Goal: Navigation & Orientation: Understand site structure

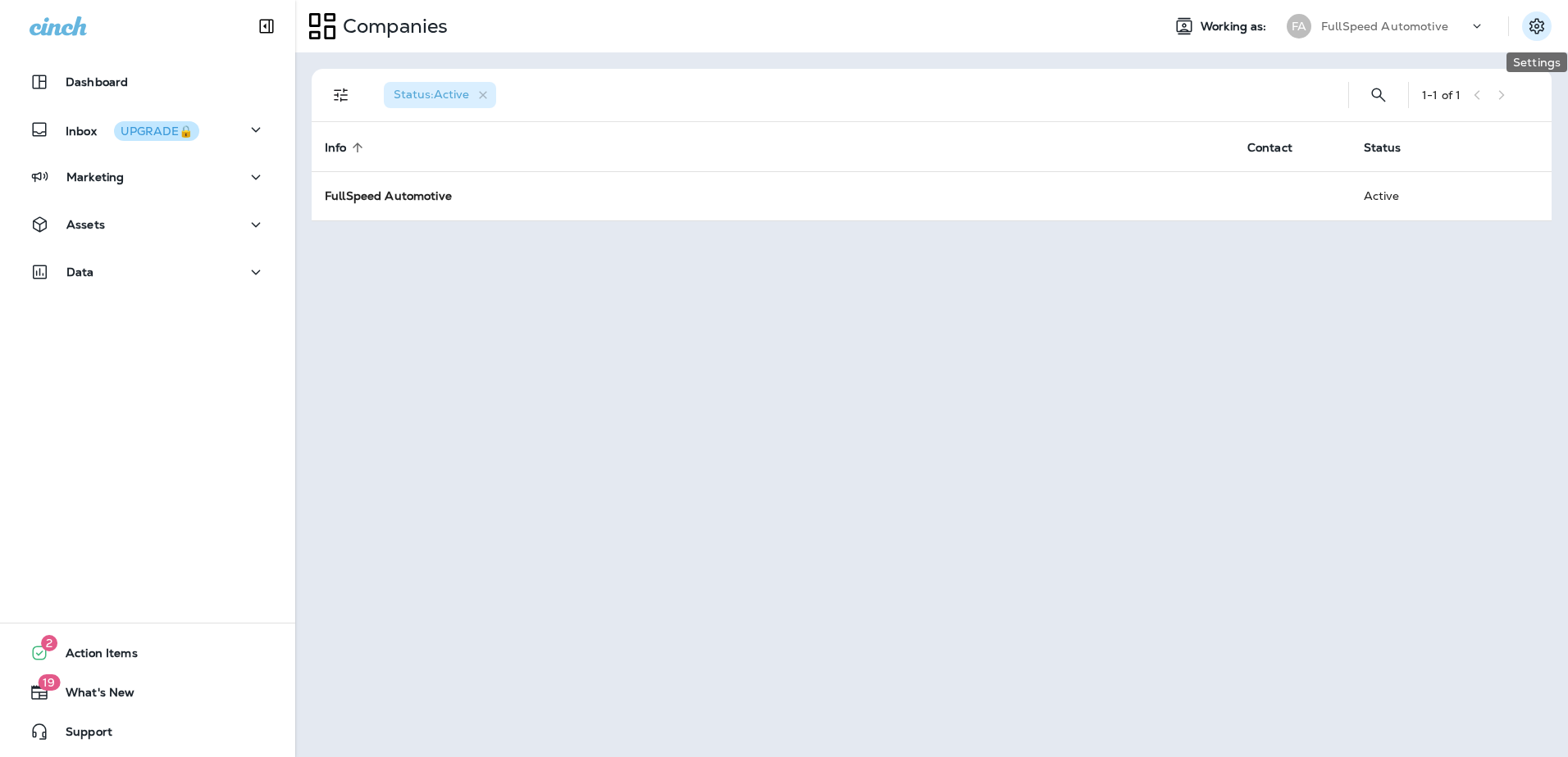
click at [1548, 25] on button "Settings" at bounding box center [1536, 25] width 29 height 29
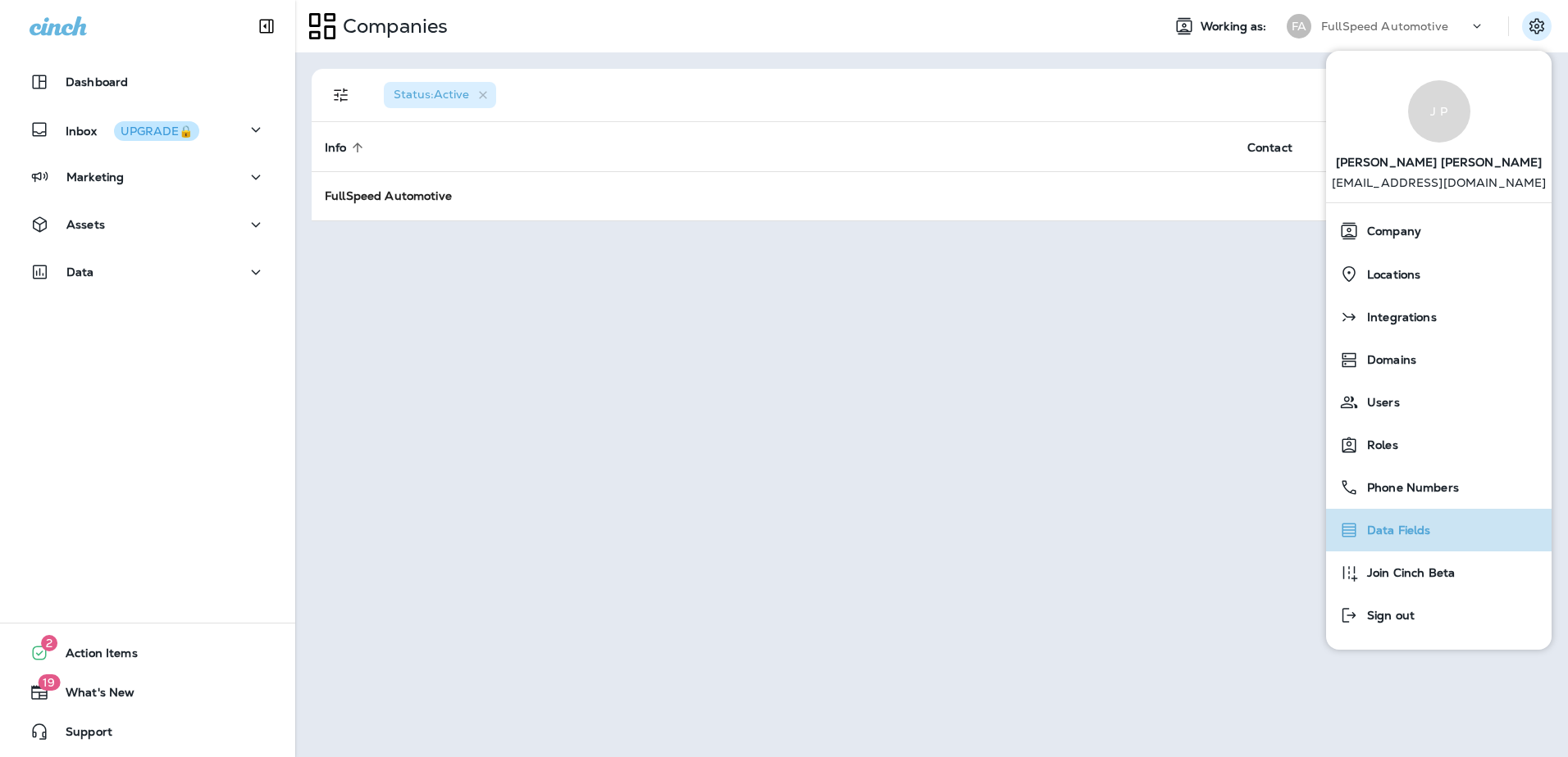
click at [1444, 534] on div "Data Fields" at bounding box center [1439, 530] width 213 height 33
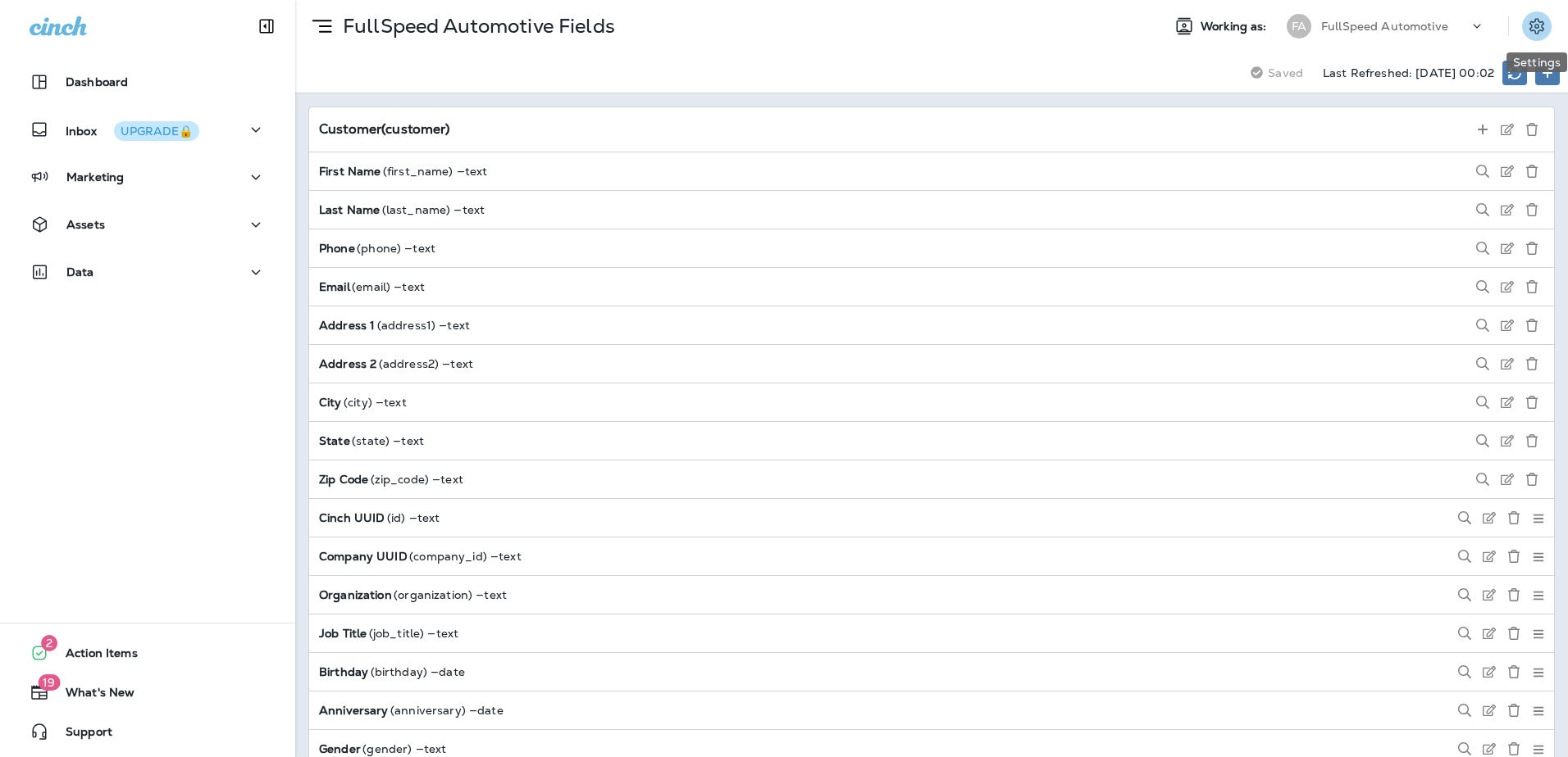
click at [1528, 22] on icon "Settings" at bounding box center [1536, 25] width 20 height 20
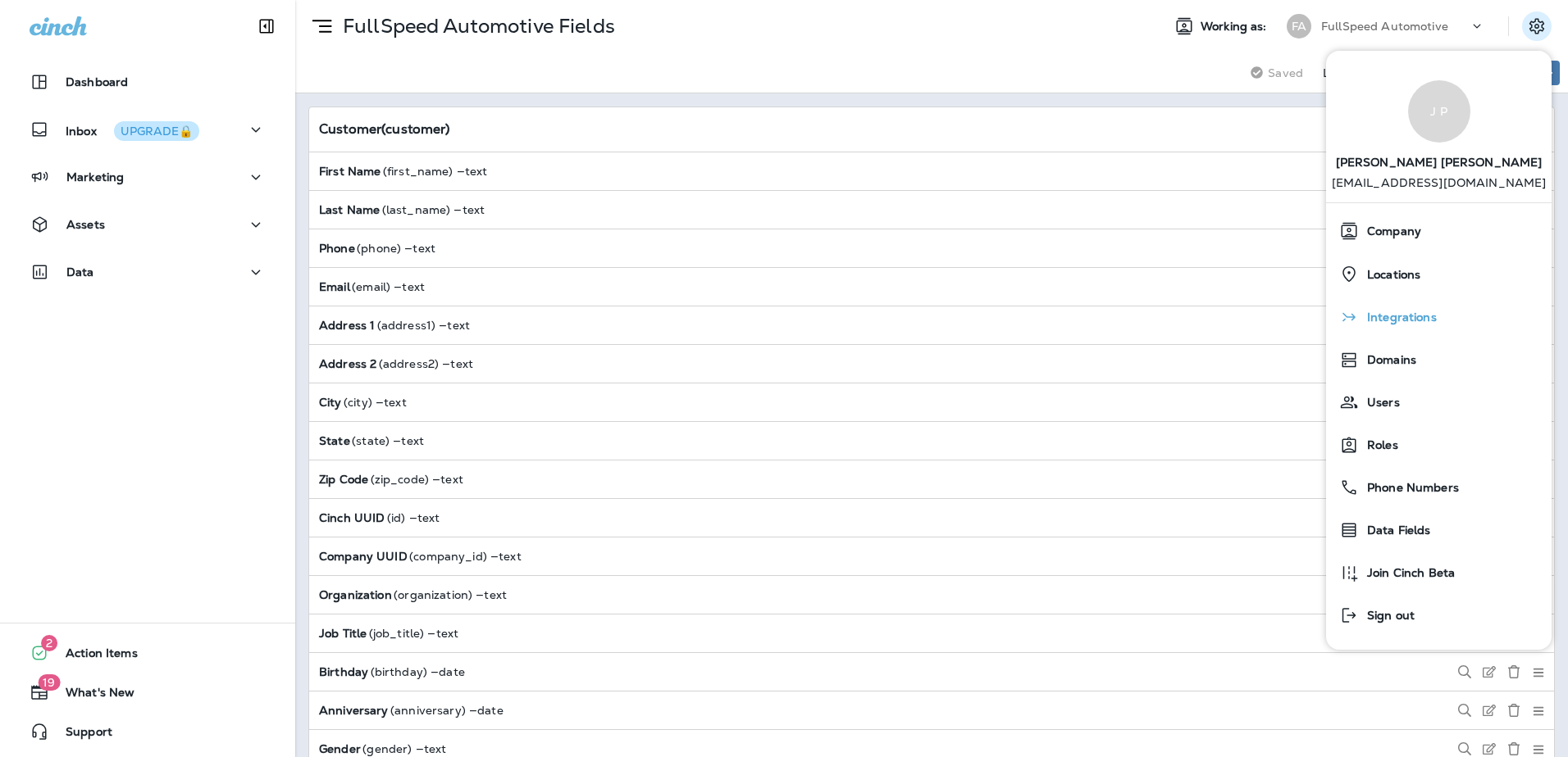
click at [1407, 319] on span "Integrations" at bounding box center [1397, 317] width 78 height 14
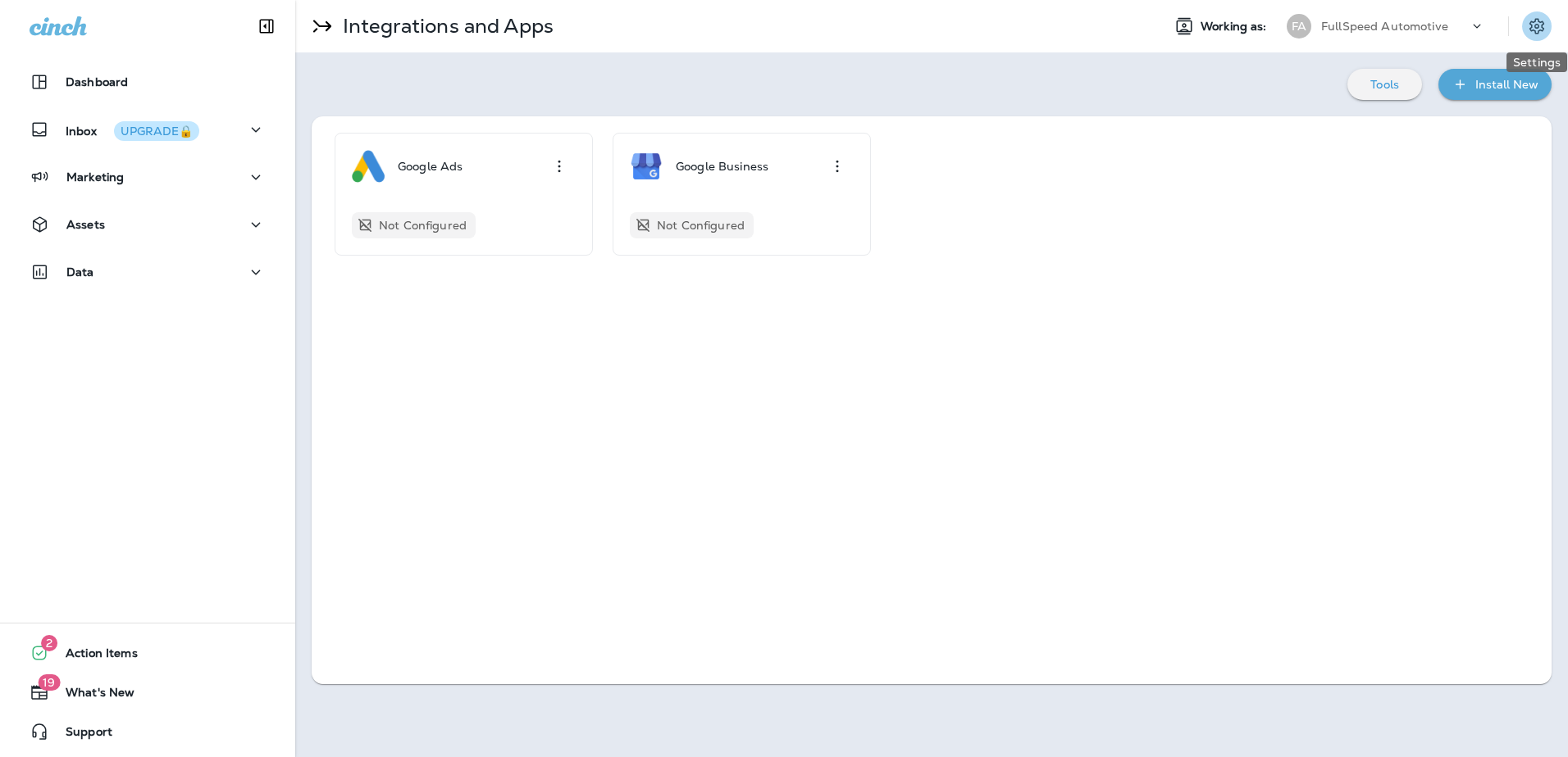
click at [1533, 27] on icon "Settings" at bounding box center [1536, 25] width 20 height 20
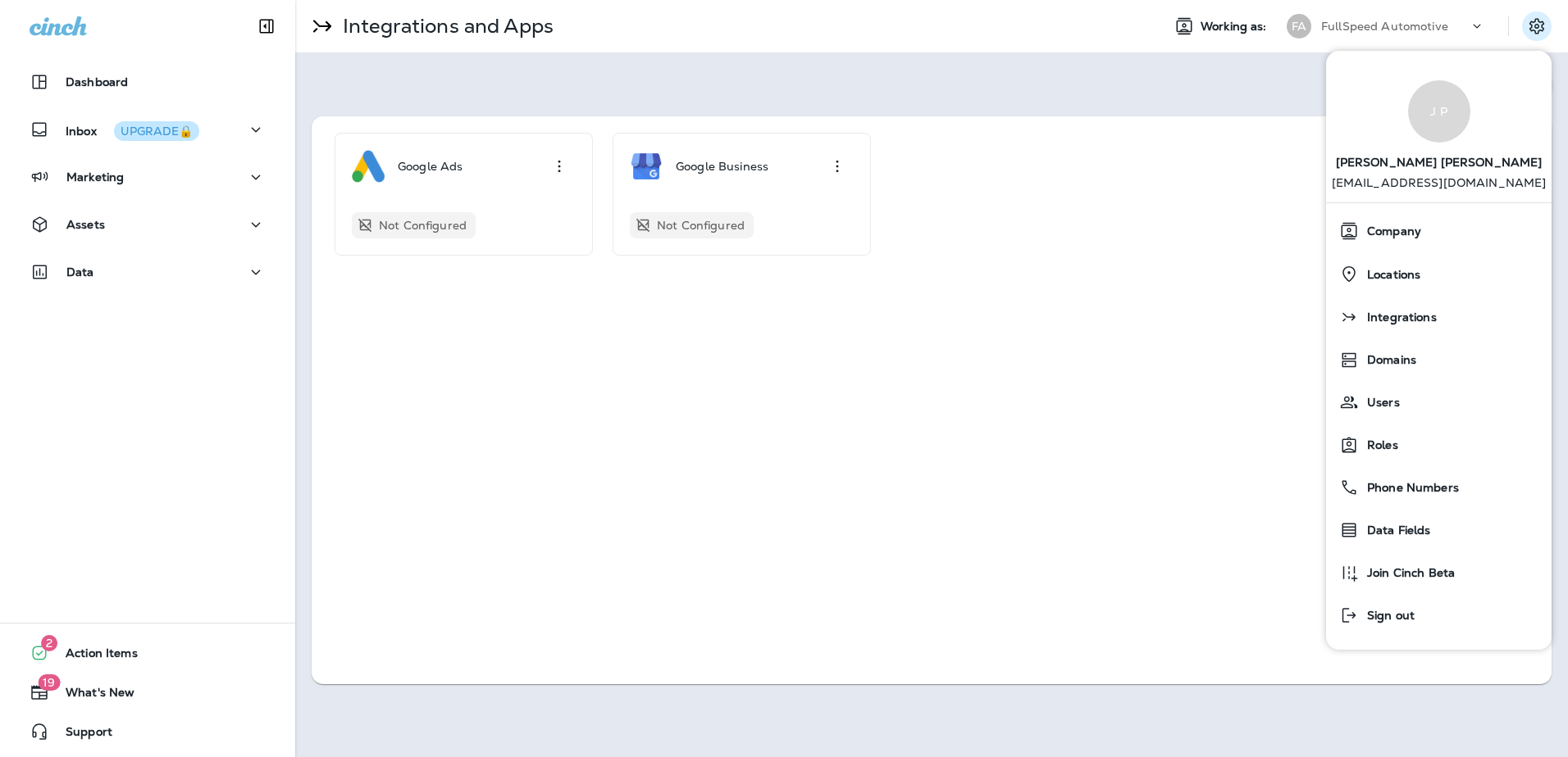
click at [641, 561] on div "Google Ads Not Configured Google Business Not Configured" at bounding box center [931, 401] width 1240 height 568
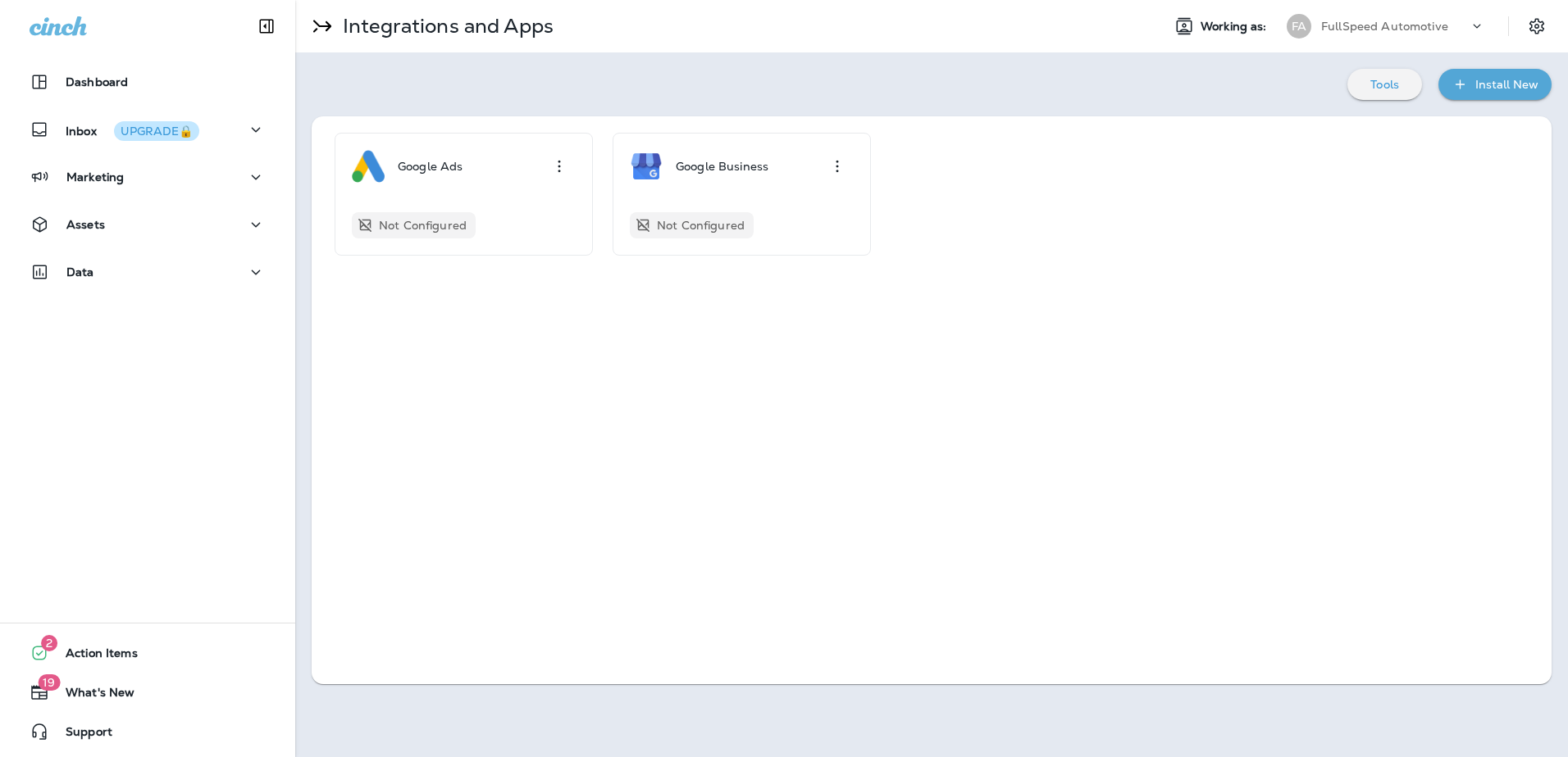
drag, startPoint x: 647, startPoint y: 560, endPoint x: 560, endPoint y: 532, distance: 91.4
click at [560, 532] on div "Google Ads Not Configured Google Business Not Configured" at bounding box center [931, 401] width 1240 height 568
click at [104, 689] on span "What's New" at bounding box center [91, 696] width 86 height 20
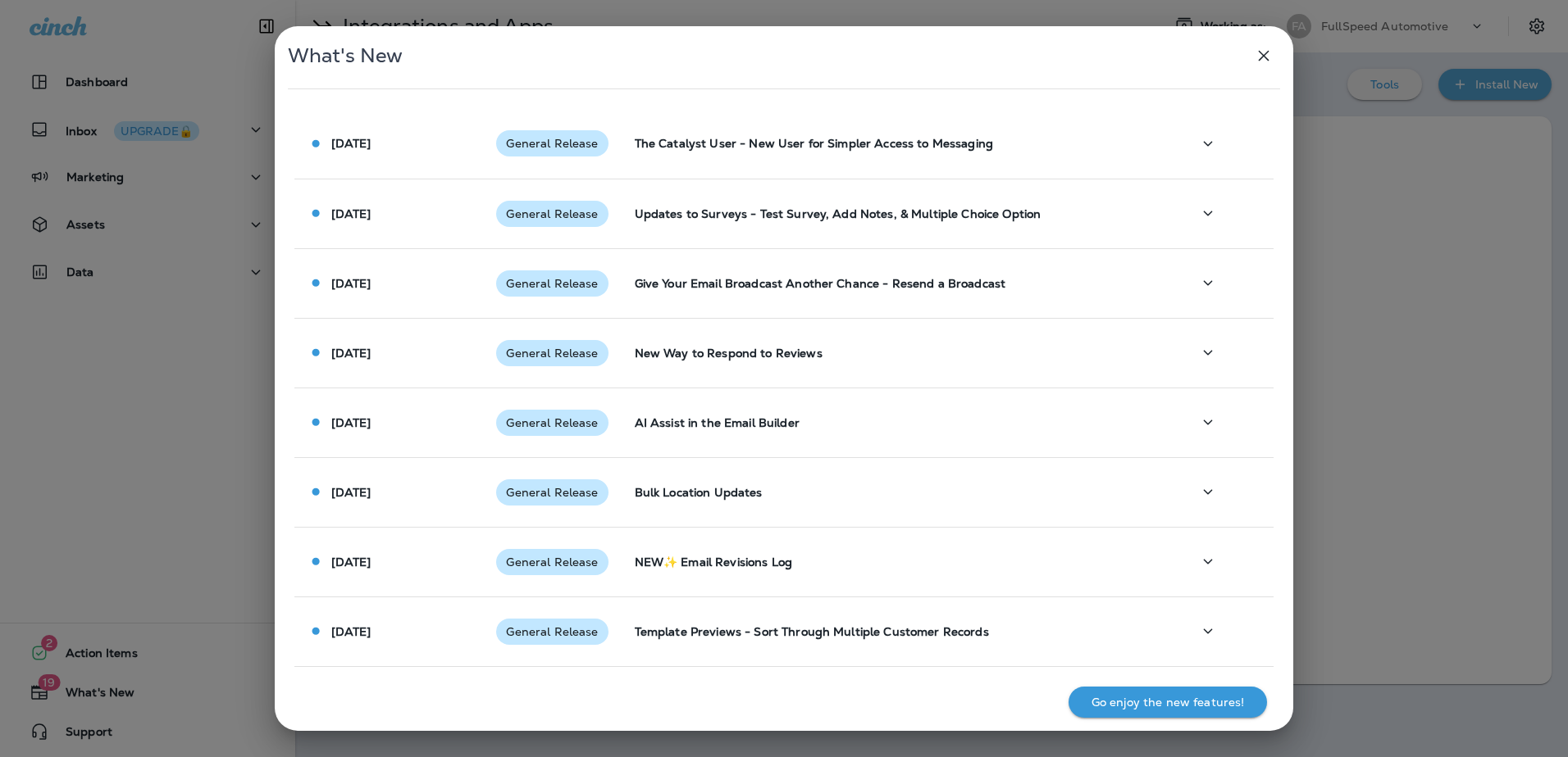
click at [1264, 60] on icon "button" at bounding box center [1263, 55] width 20 height 20
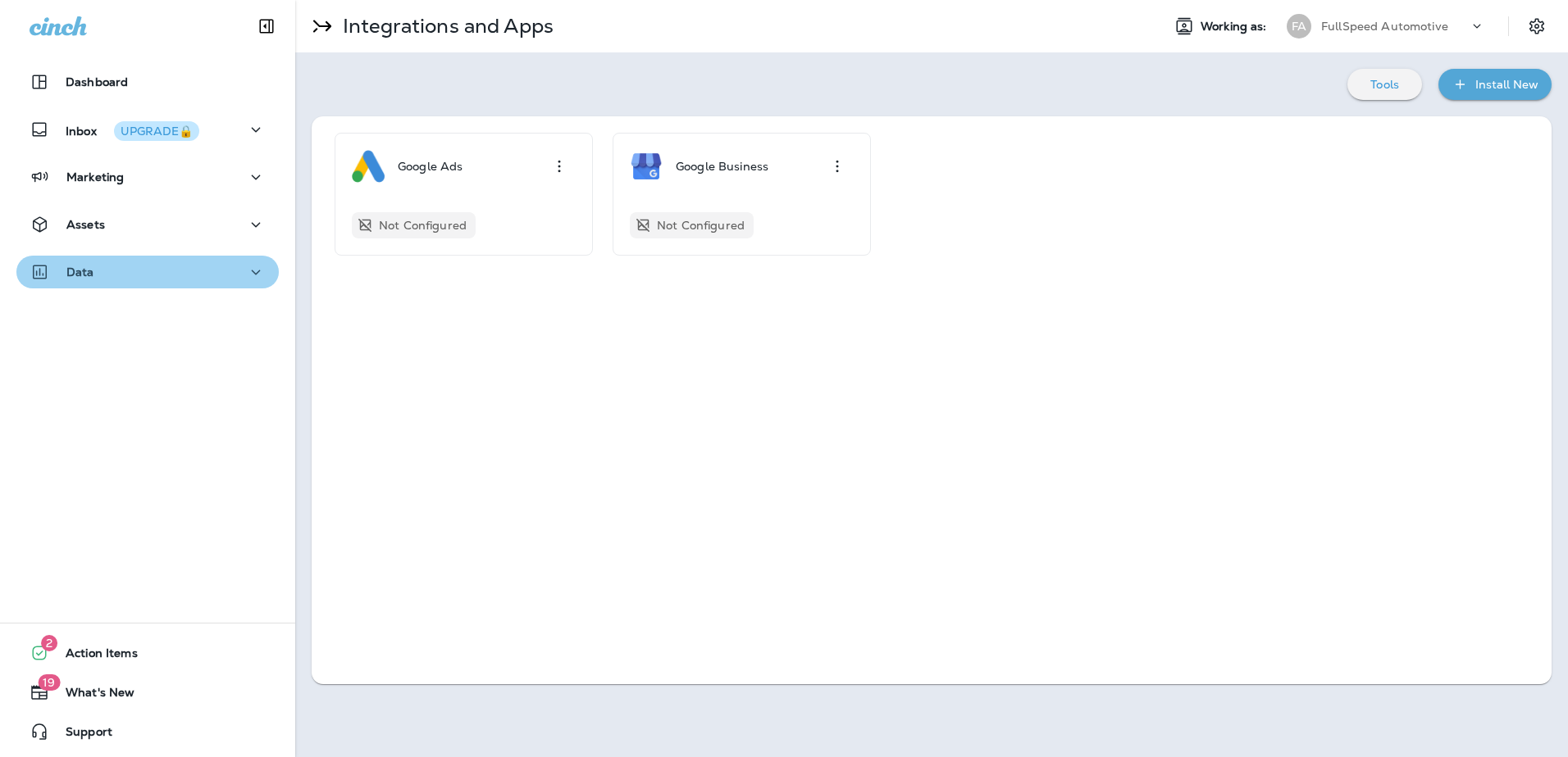
click at [253, 276] on icon "button" at bounding box center [256, 273] width 20 height 21
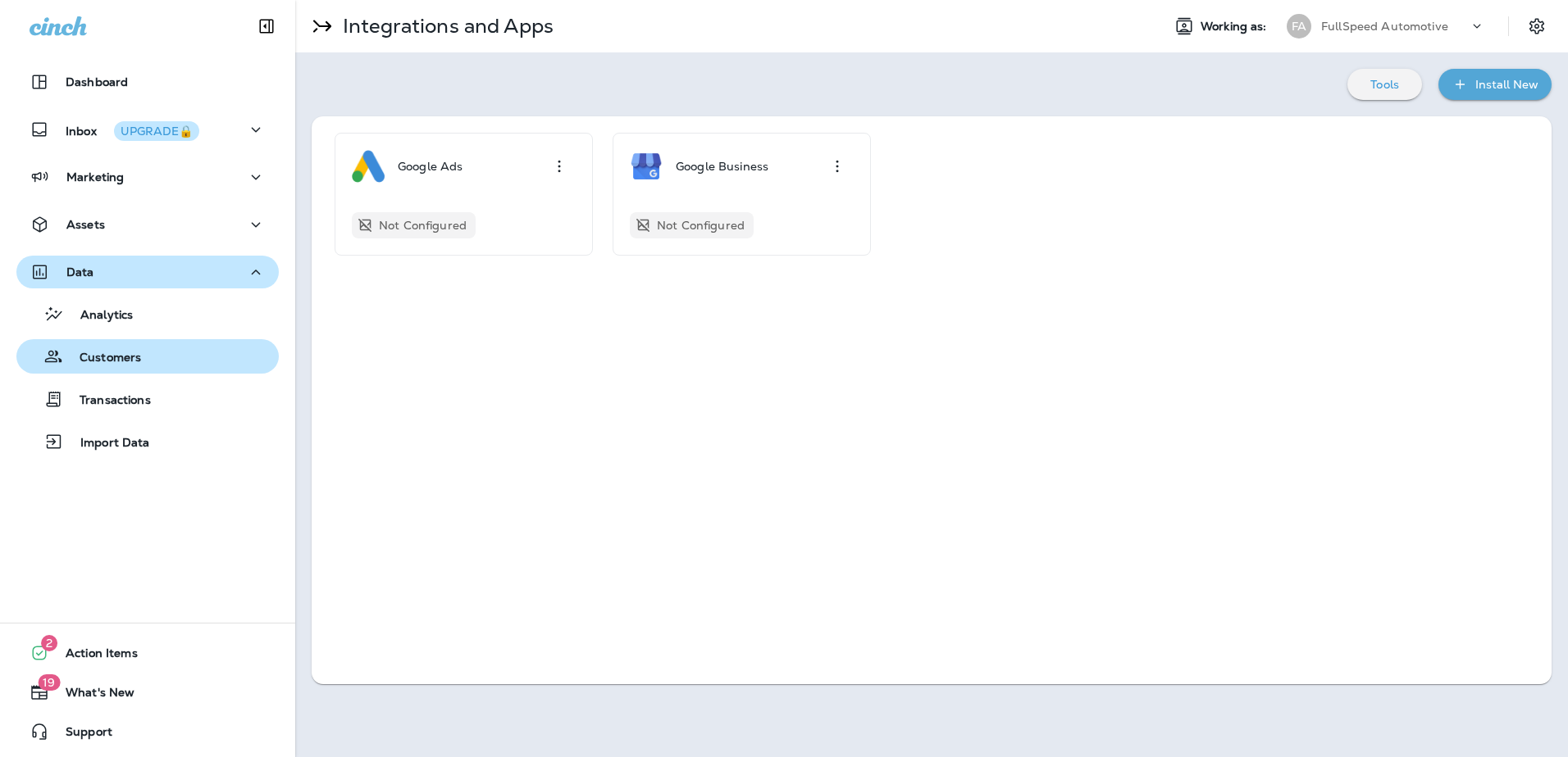
click at [128, 370] on button "Customers" at bounding box center [147, 356] width 262 height 35
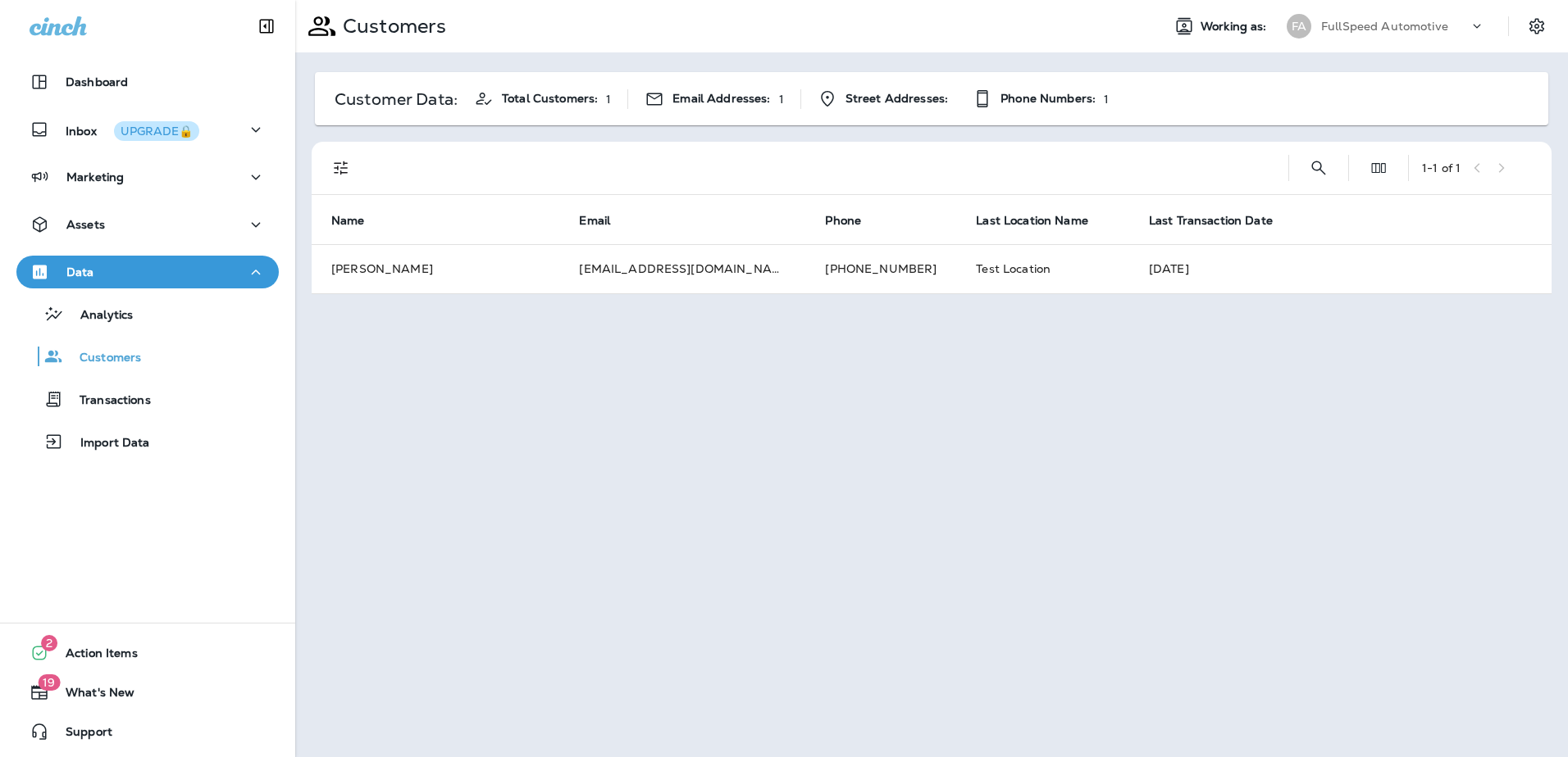
click at [1474, 24] on icon at bounding box center [1476, 25] width 16 height 16
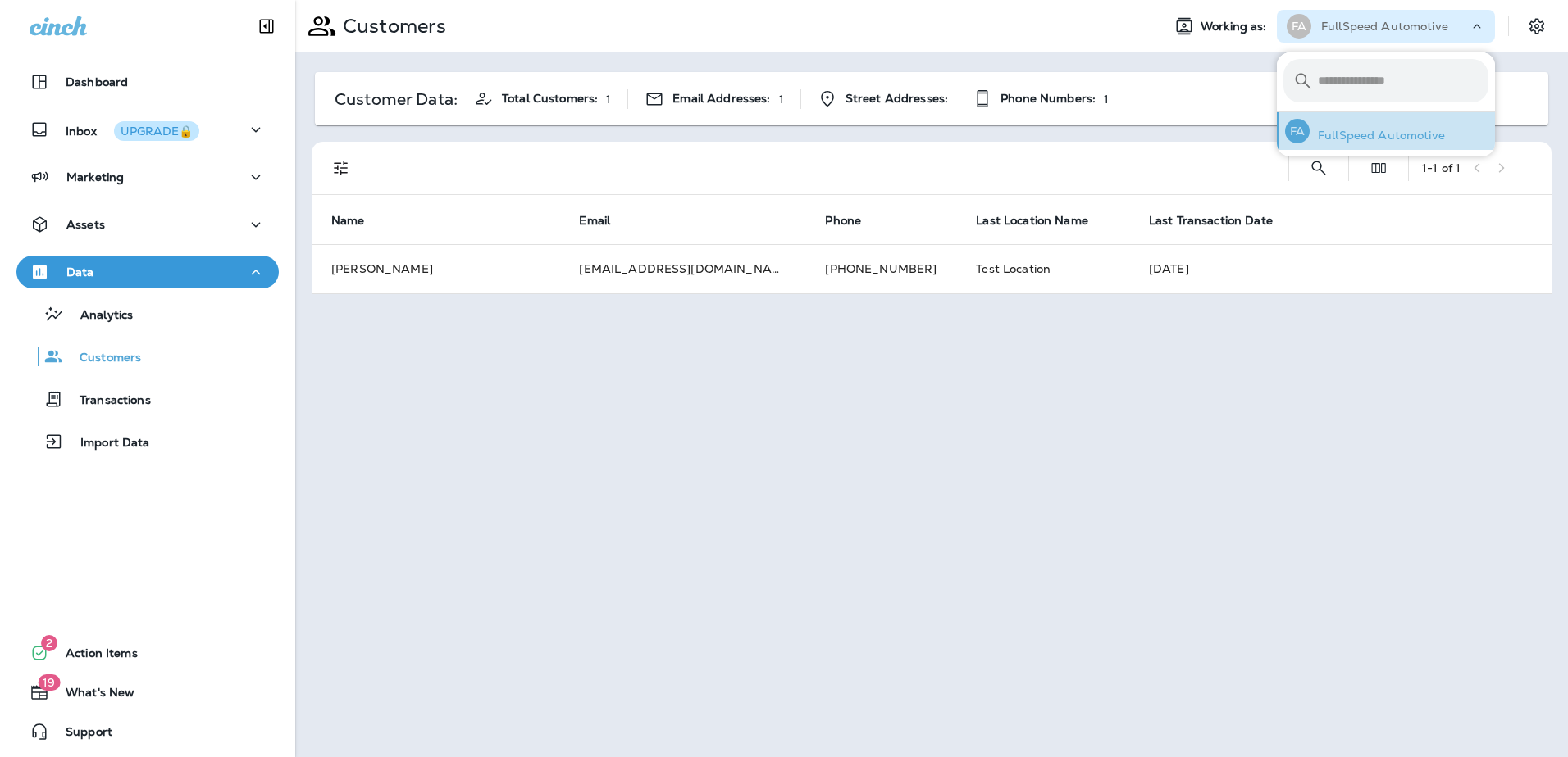
click at [1394, 124] on div "FA FullSpeed Automotive" at bounding box center [1365, 131] width 173 height 38
click at [1369, 127] on div "FA FullSpeed Automotive" at bounding box center [1365, 131] width 173 height 38
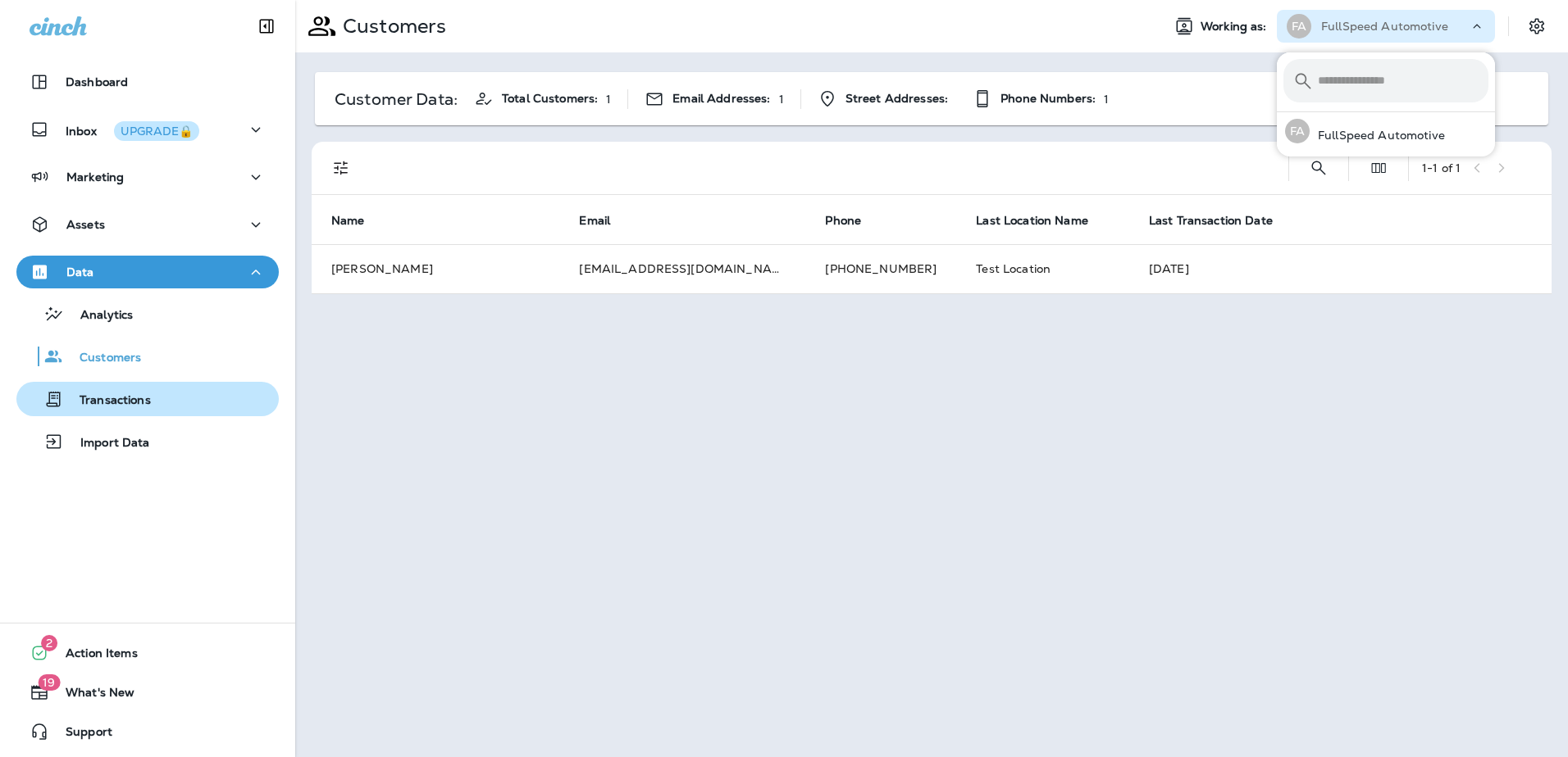
click at [119, 406] on p "Transactions" at bounding box center [106, 401] width 87 height 16
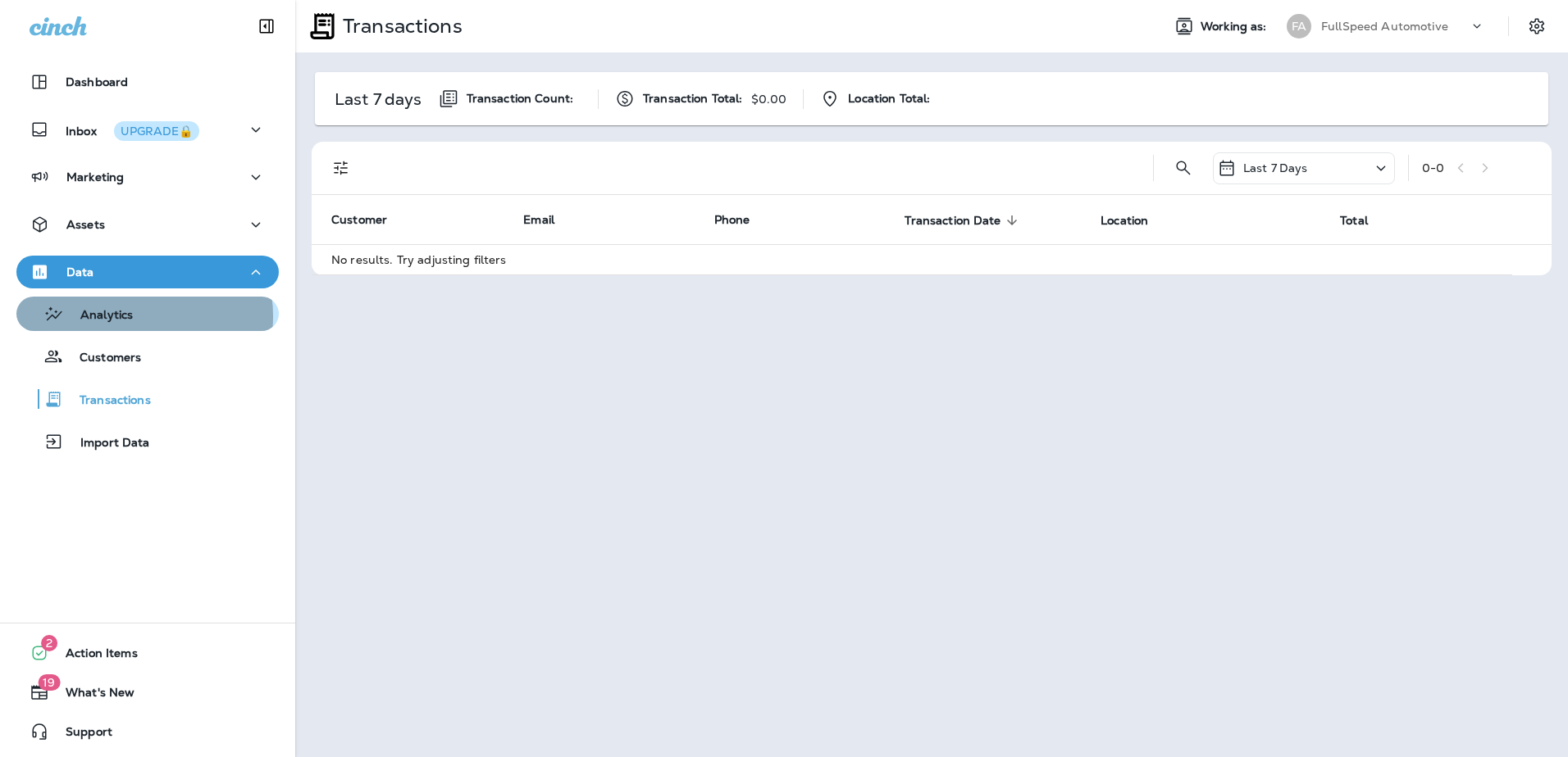
click at [132, 316] on p "Analytics" at bounding box center [98, 316] width 69 height 16
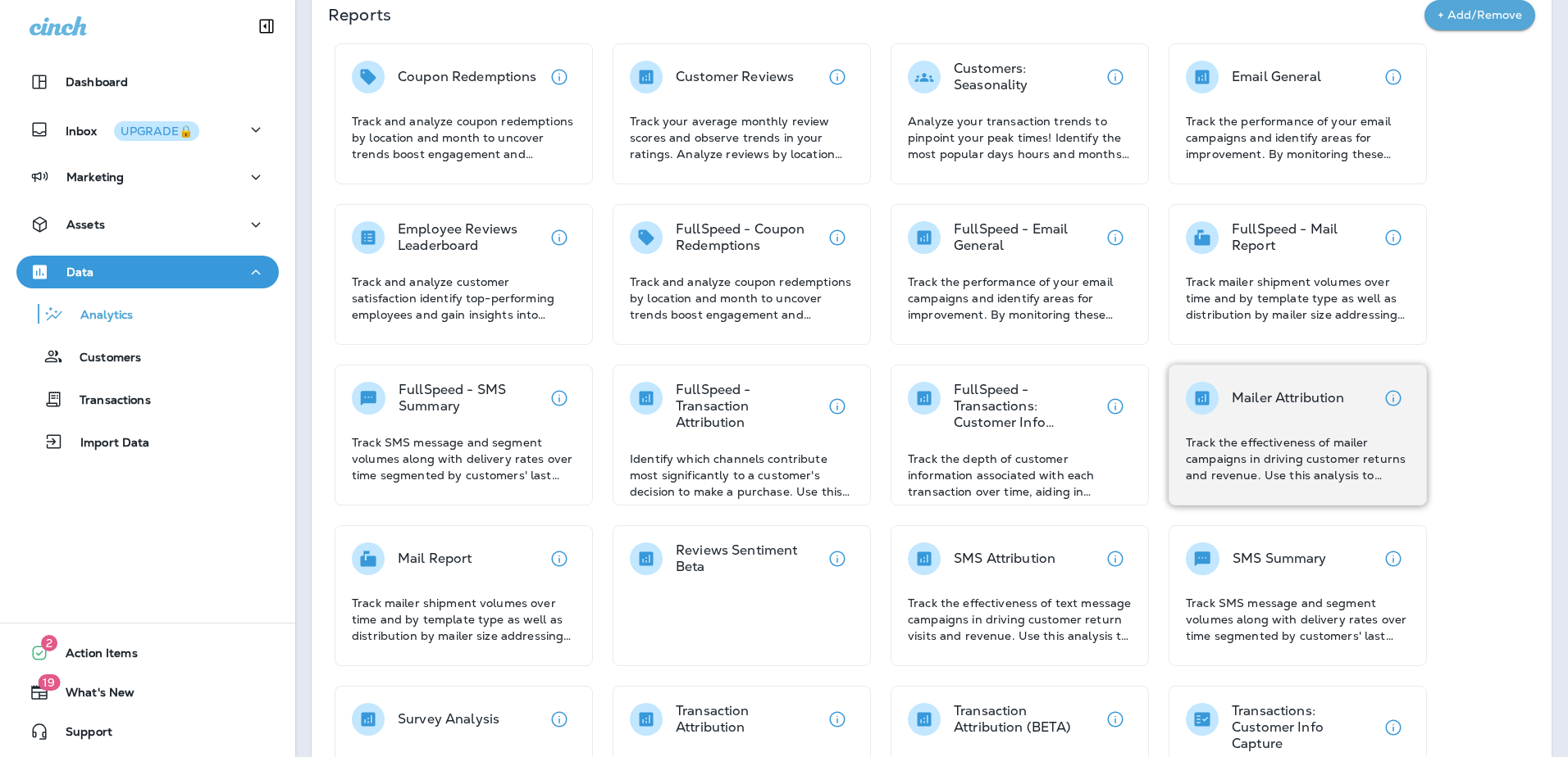
scroll to position [188, 0]
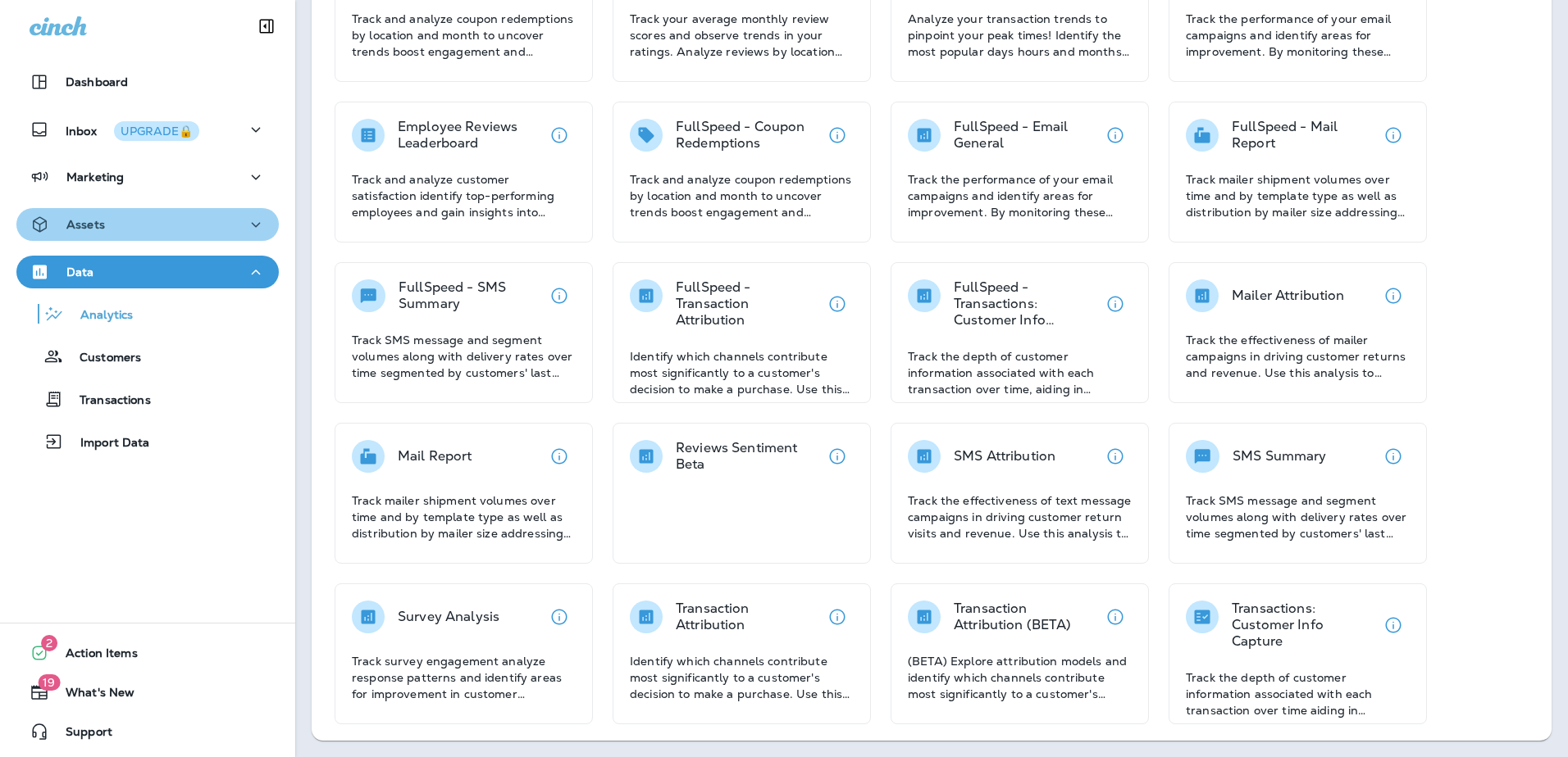
click at [163, 221] on div "Assets" at bounding box center [147, 225] width 236 height 21
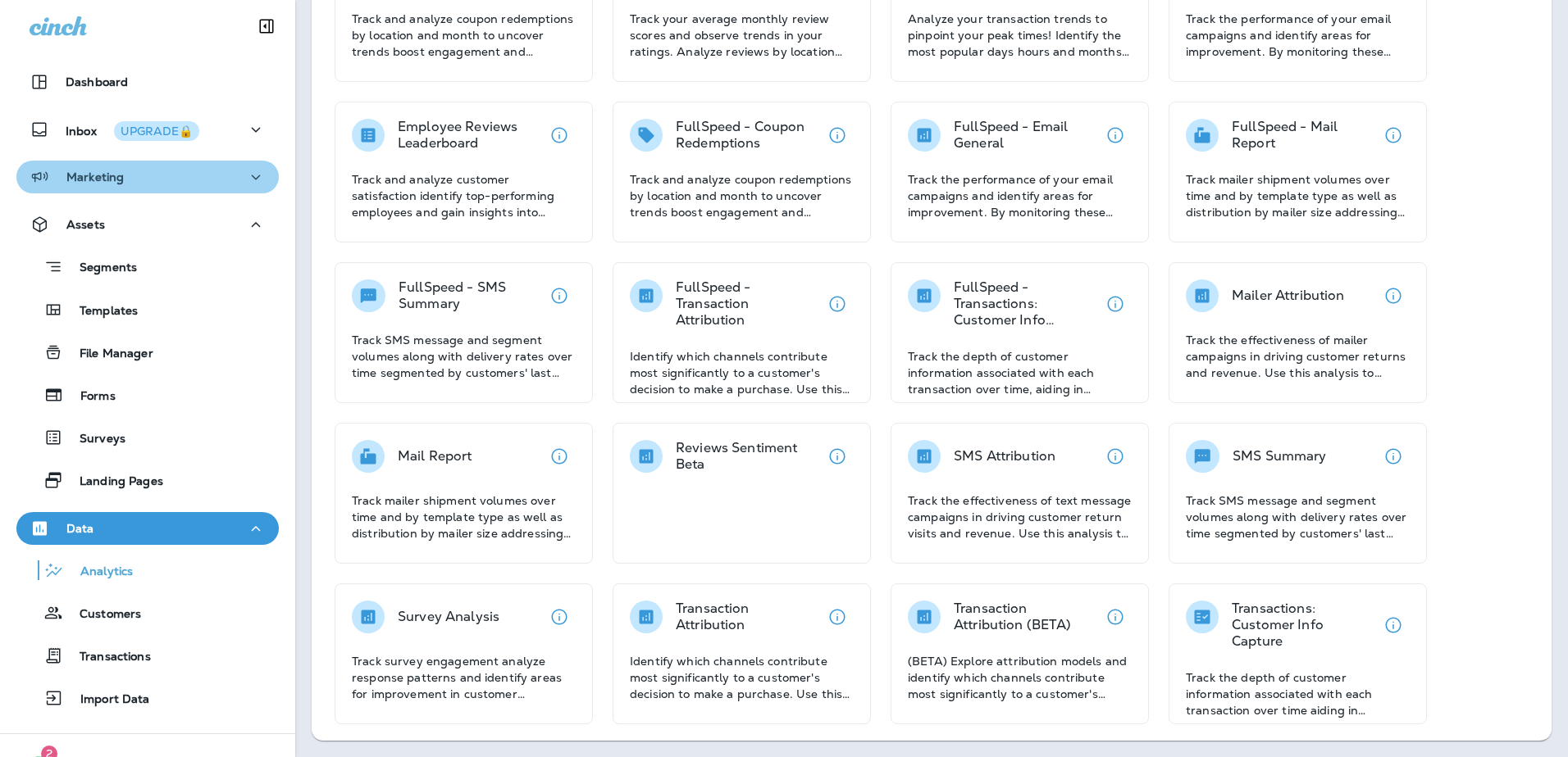
click at [249, 176] on icon "button" at bounding box center [256, 178] width 20 height 21
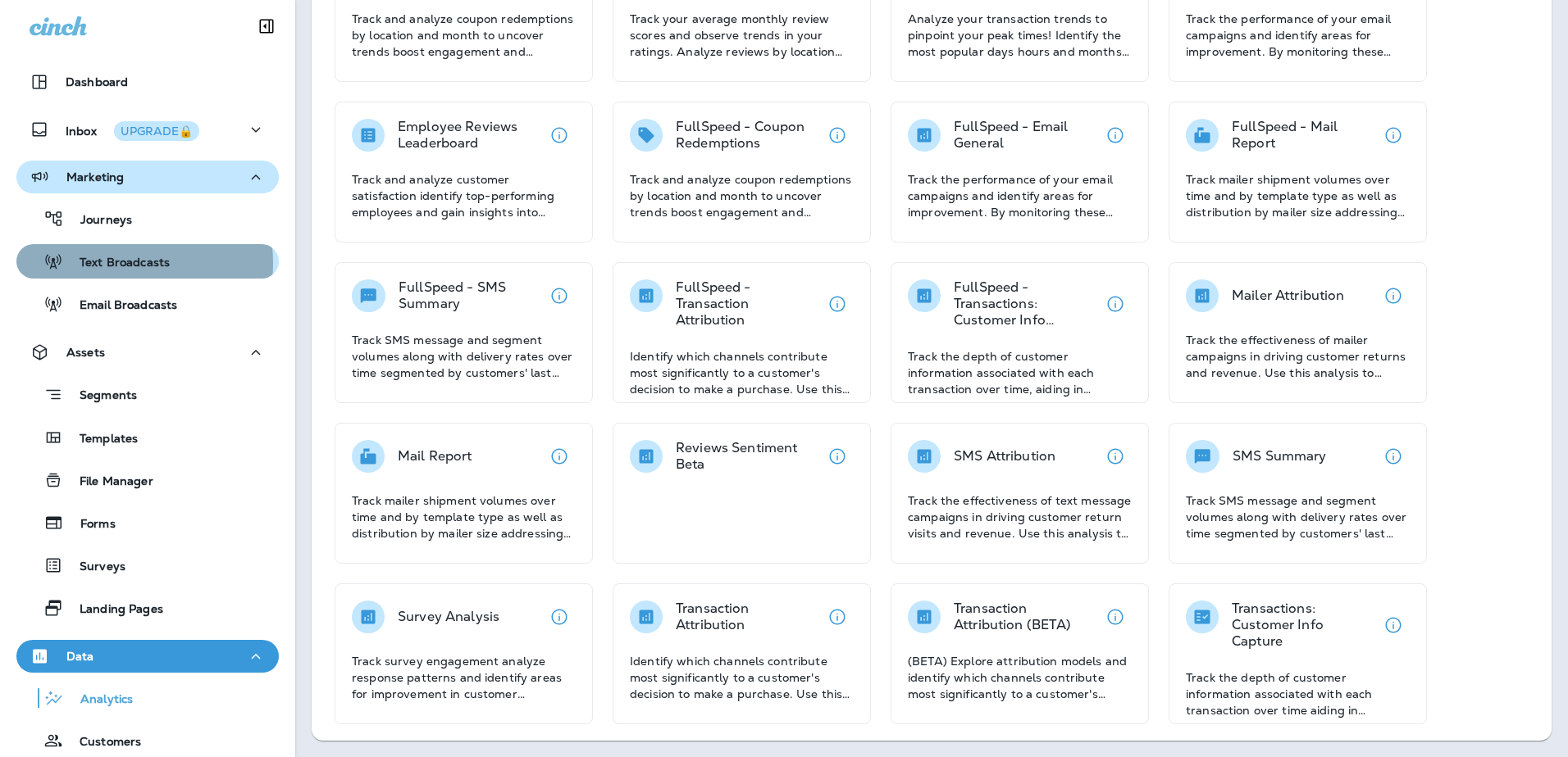
click at [117, 263] on p "Text Broadcasts" at bounding box center [116, 263] width 106 height 16
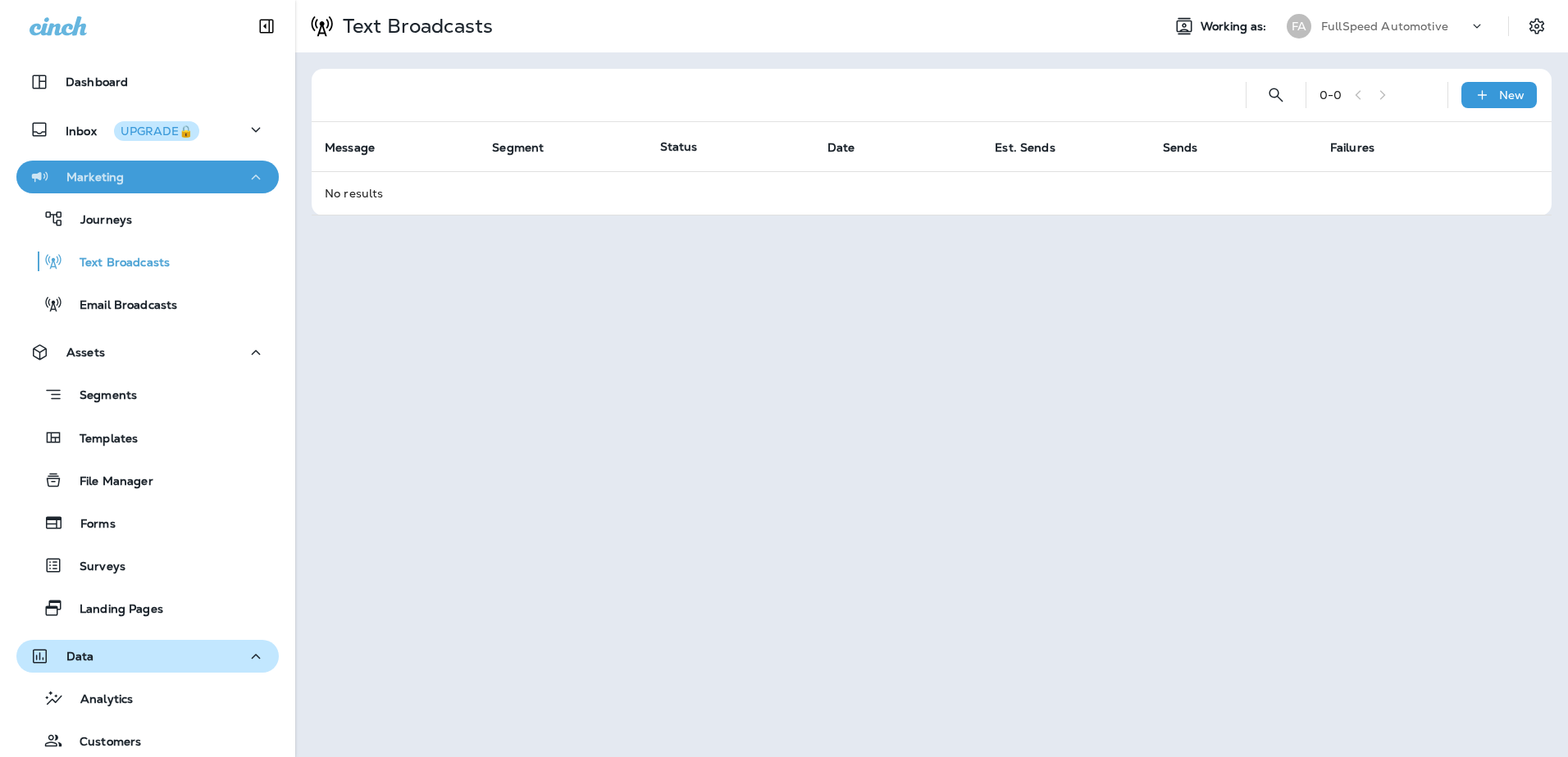
click at [258, 181] on button "Marketing" at bounding box center [147, 177] width 262 height 33
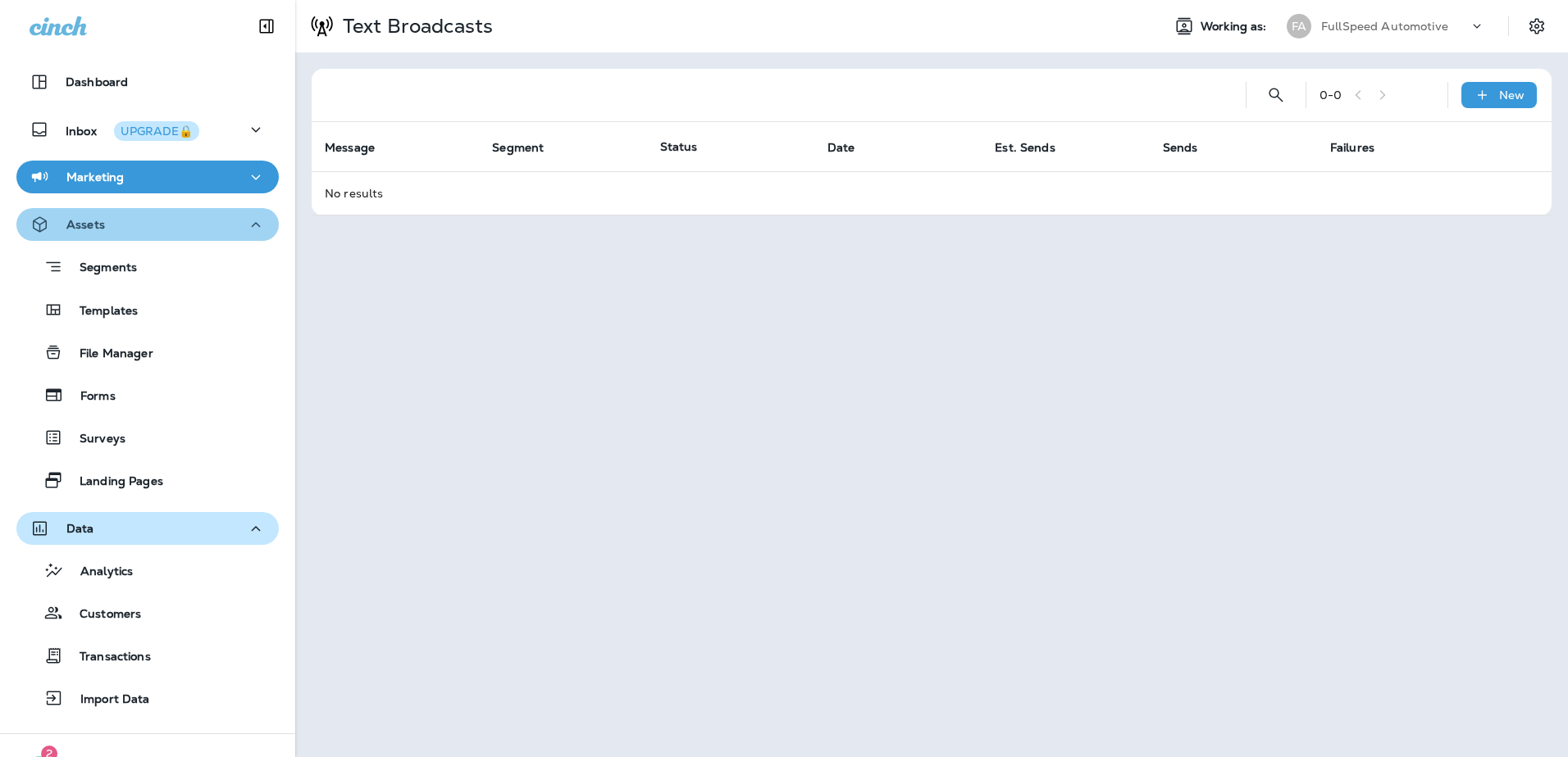
click at [246, 230] on icon "button" at bounding box center [256, 225] width 20 height 21
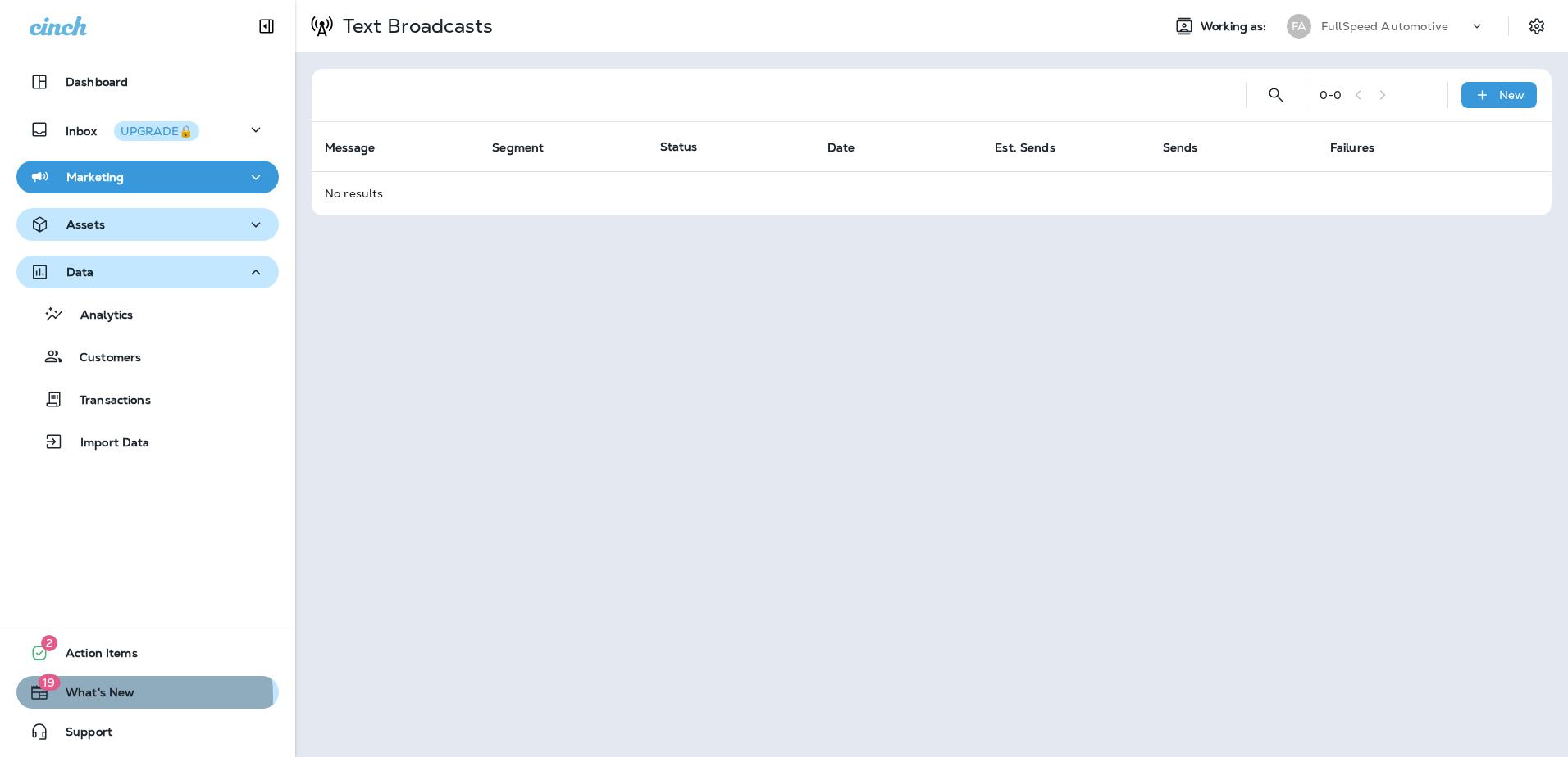
click at [103, 698] on span "What's New" at bounding box center [91, 696] width 86 height 20
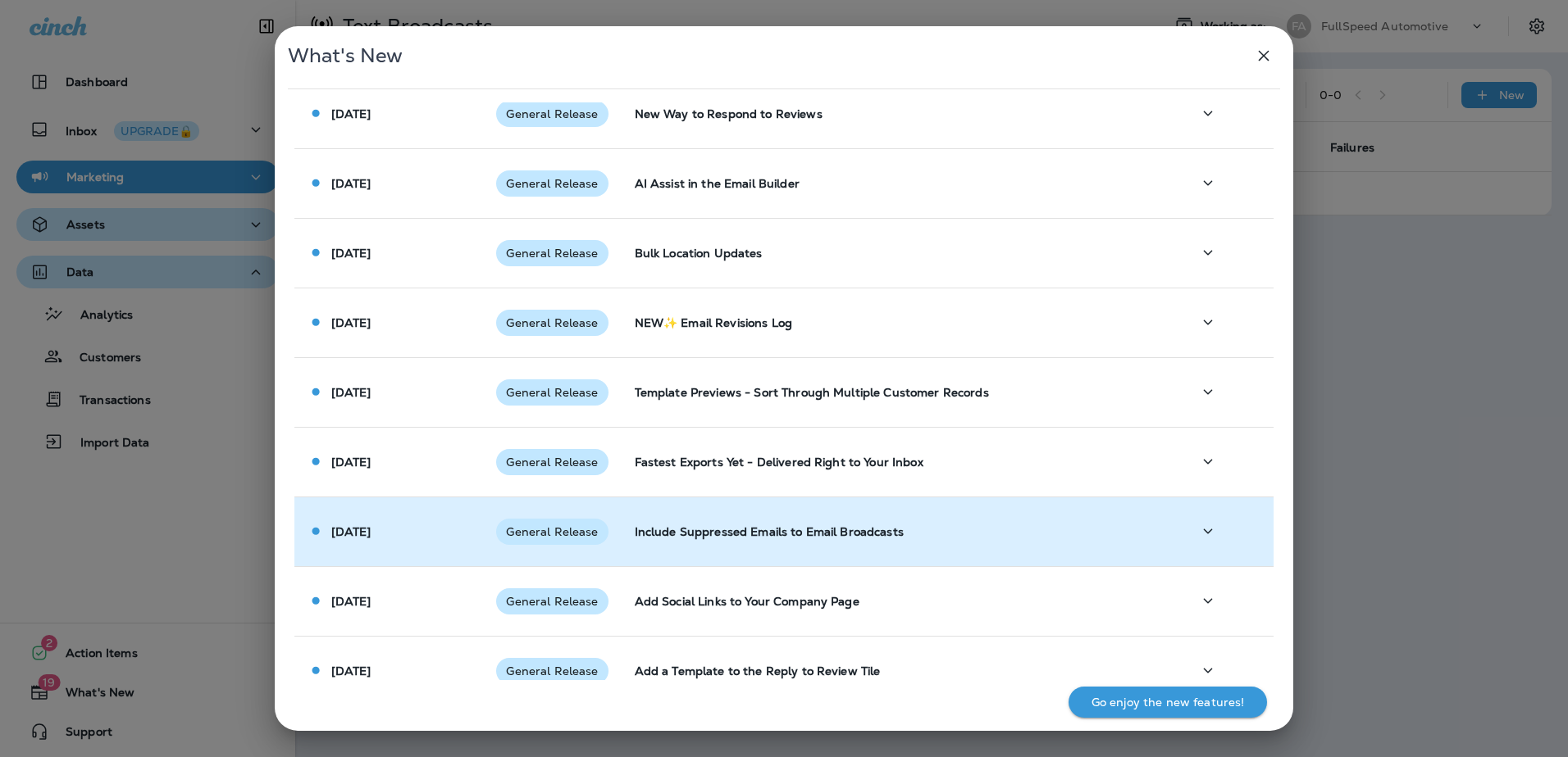
scroll to position [246, 0]
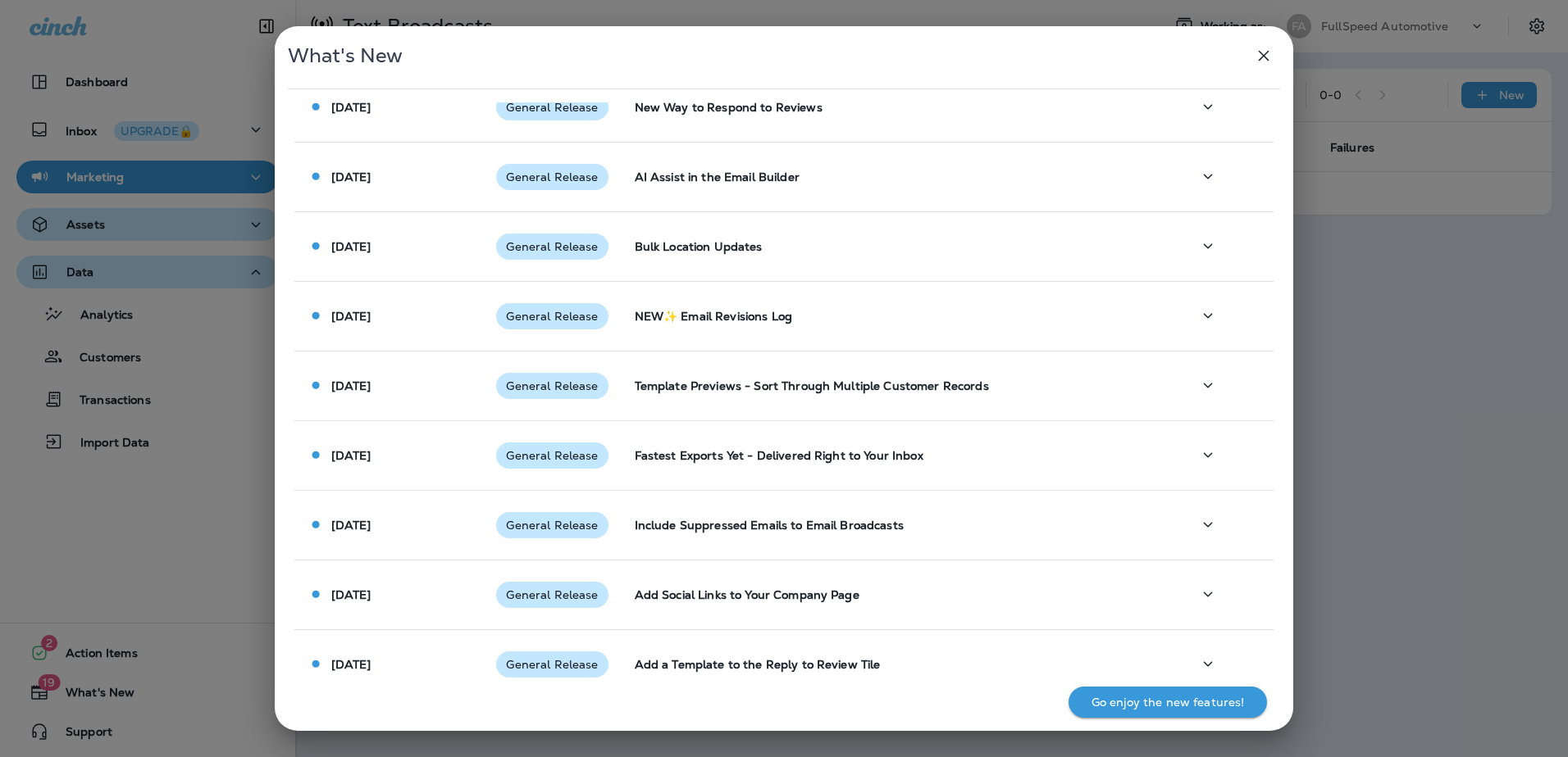
click at [1263, 55] on icon "button" at bounding box center [1263, 55] width 20 height 20
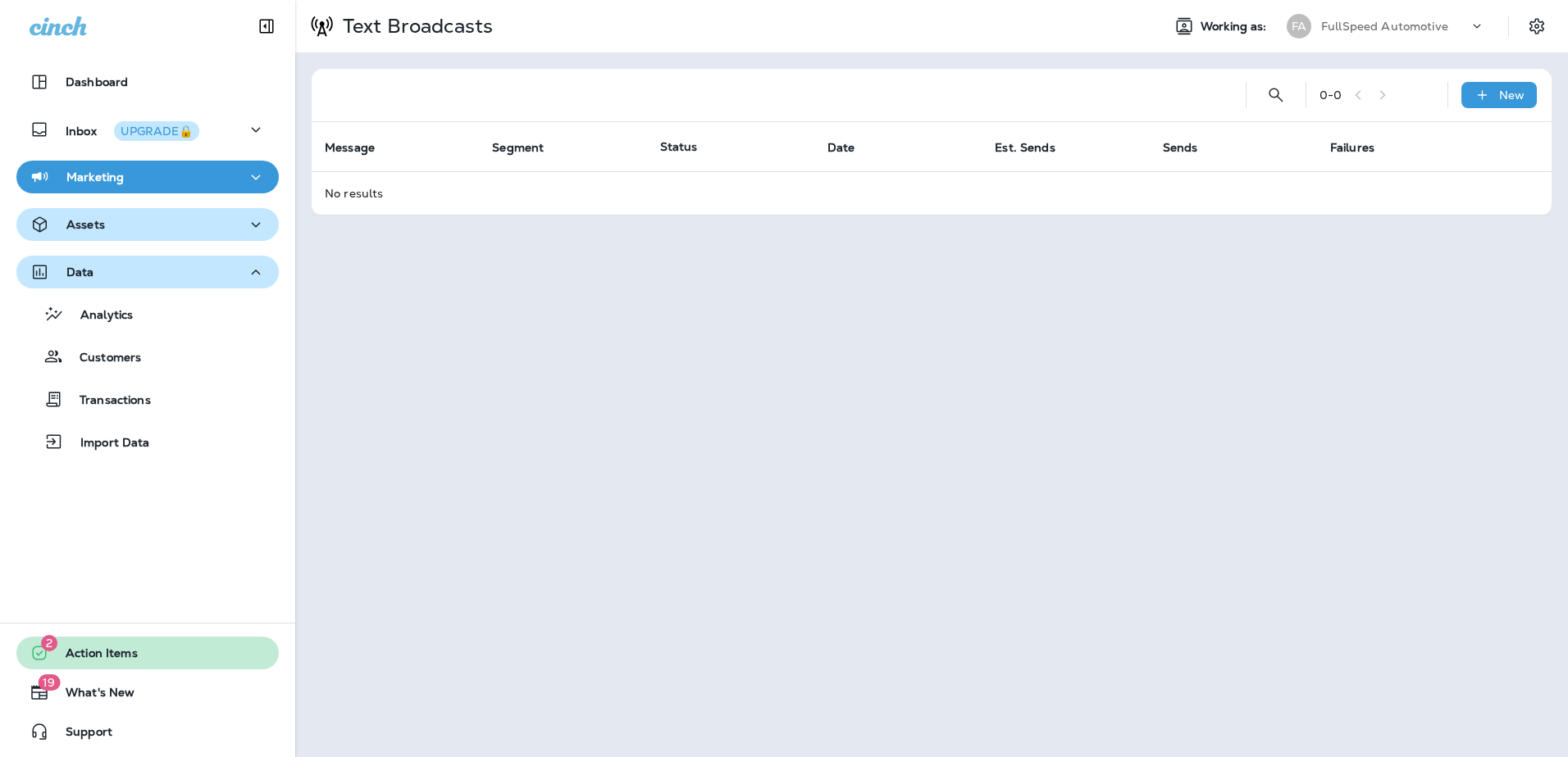
click at [102, 661] on span "Action Items" at bounding box center [93, 656] width 88 height 20
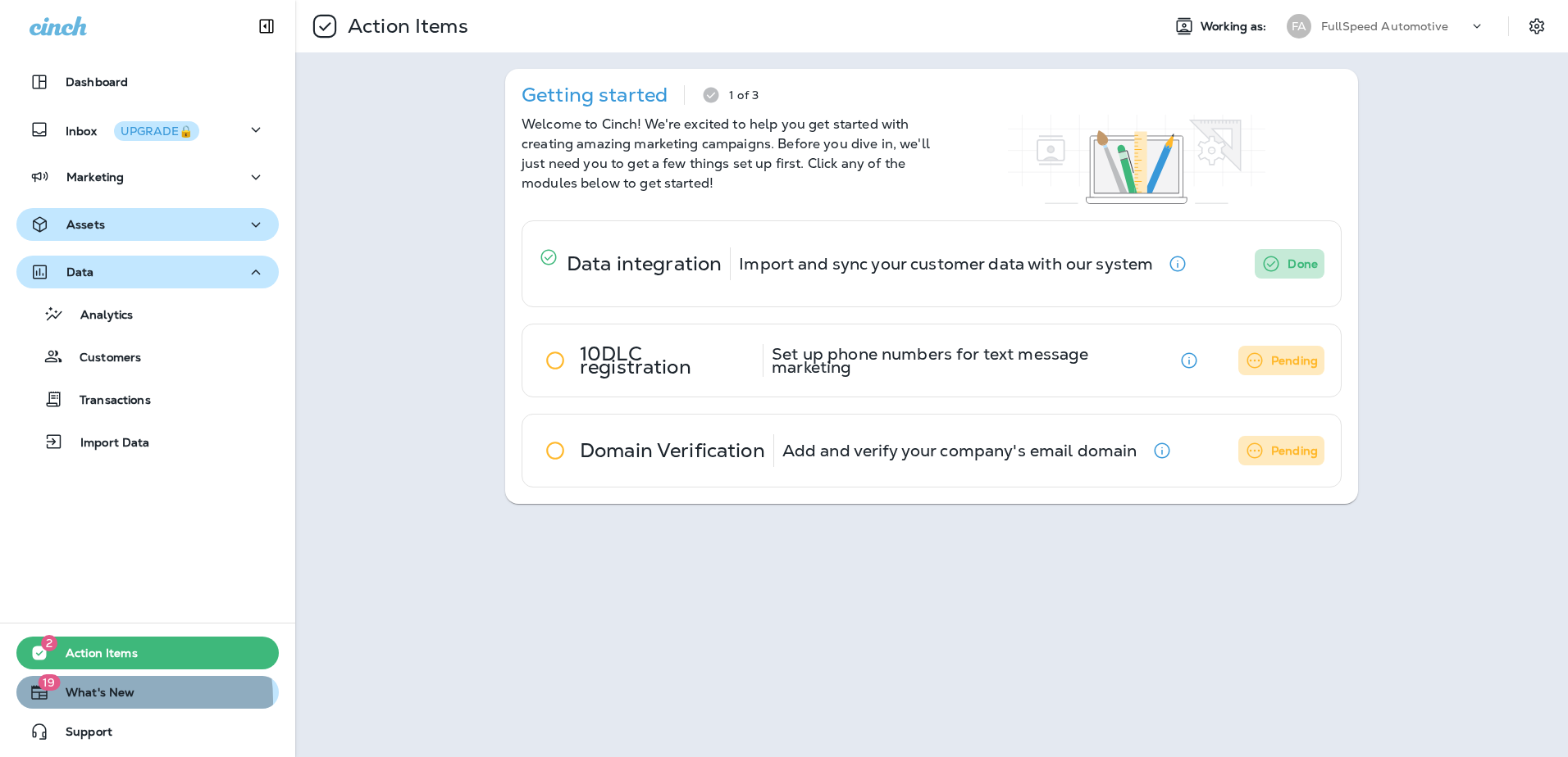
click at [87, 701] on span "What's New" at bounding box center [91, 696] width 86 height 20
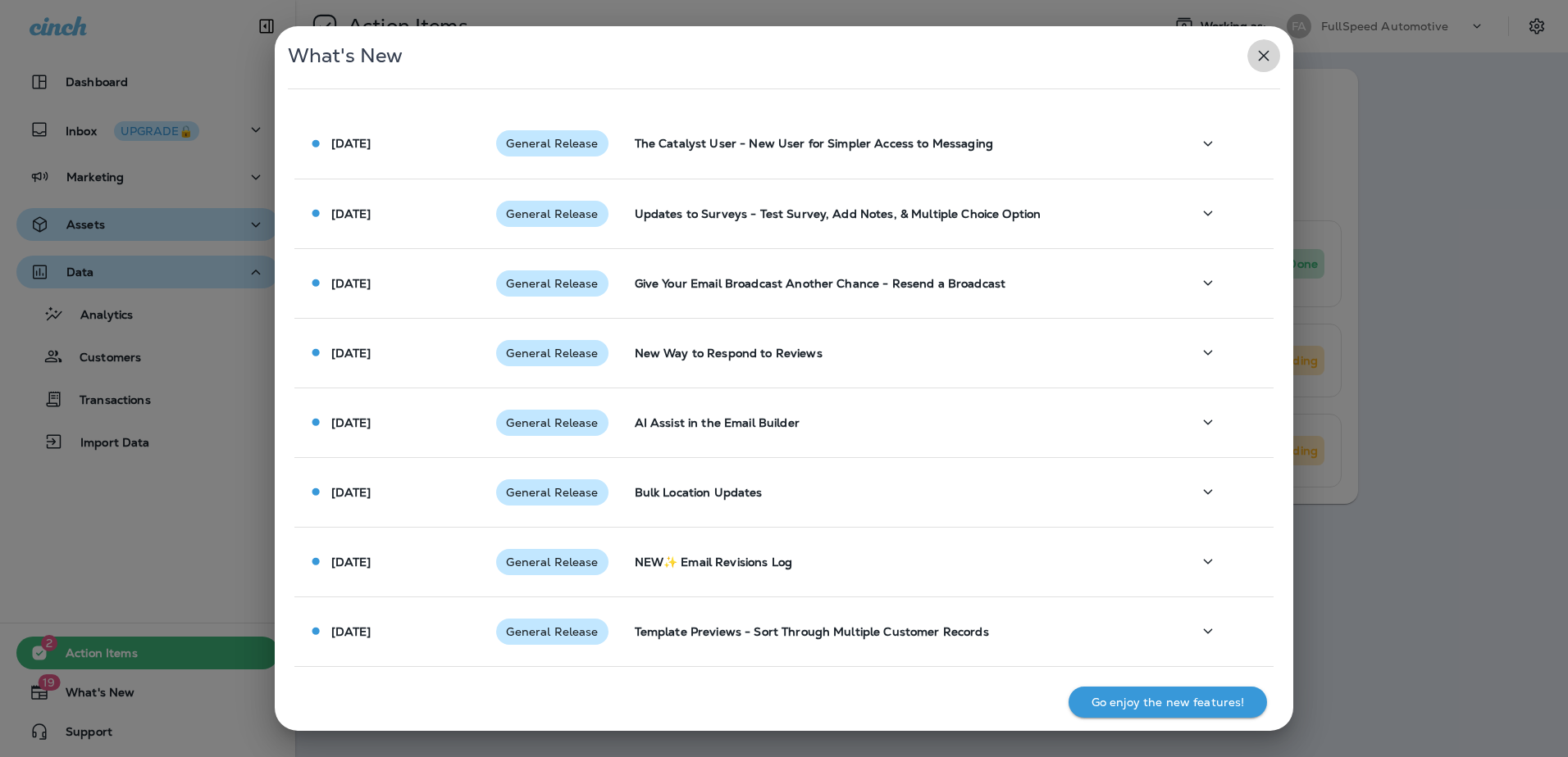
click at [1261, 58] on icon "button" at bounding box center [1263, 55] width 10 height 10
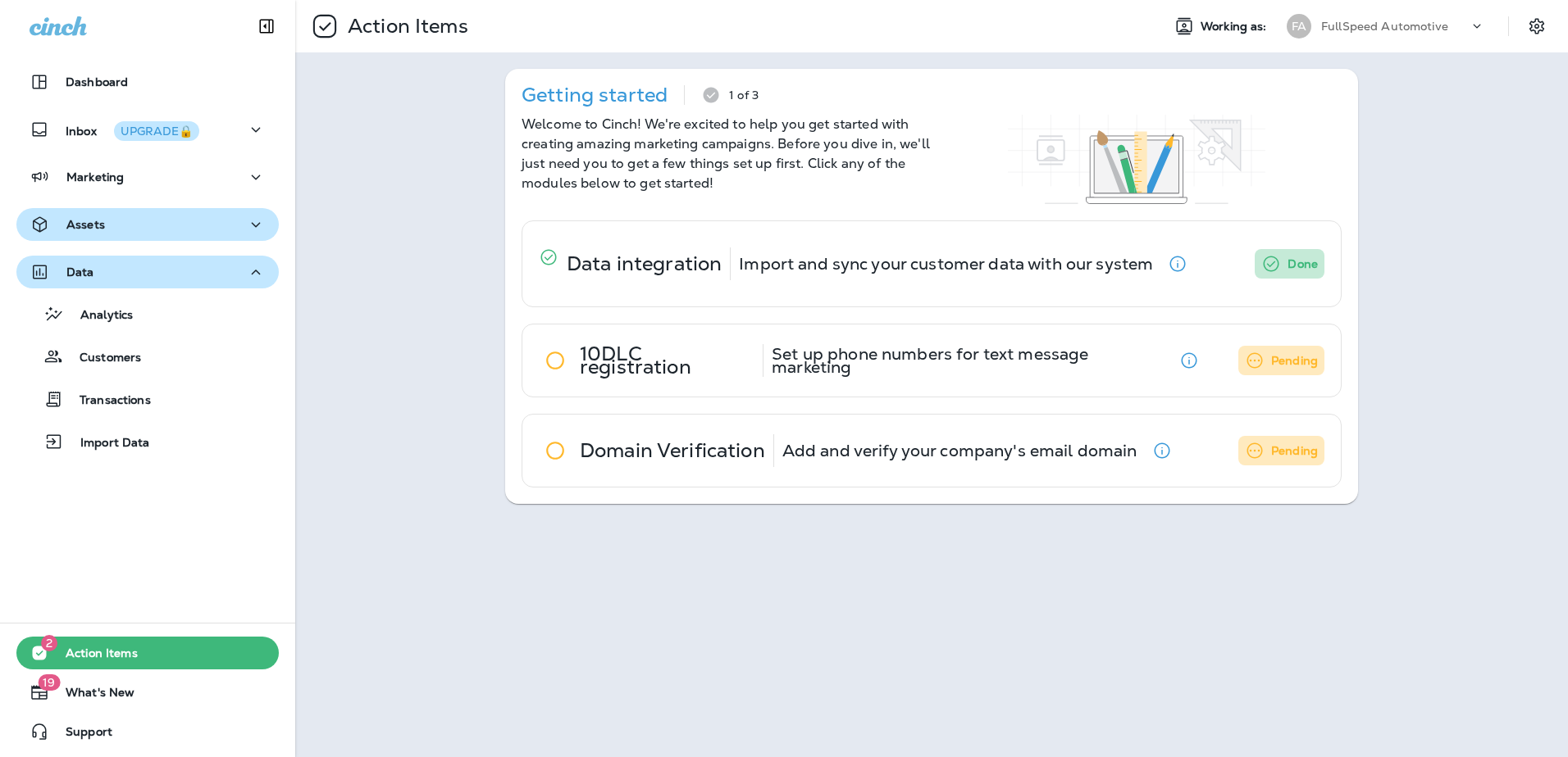
click at [1464, 29] on div "FullSpeed Automotive" at bounding box center [1394, 26] width 148 height 24
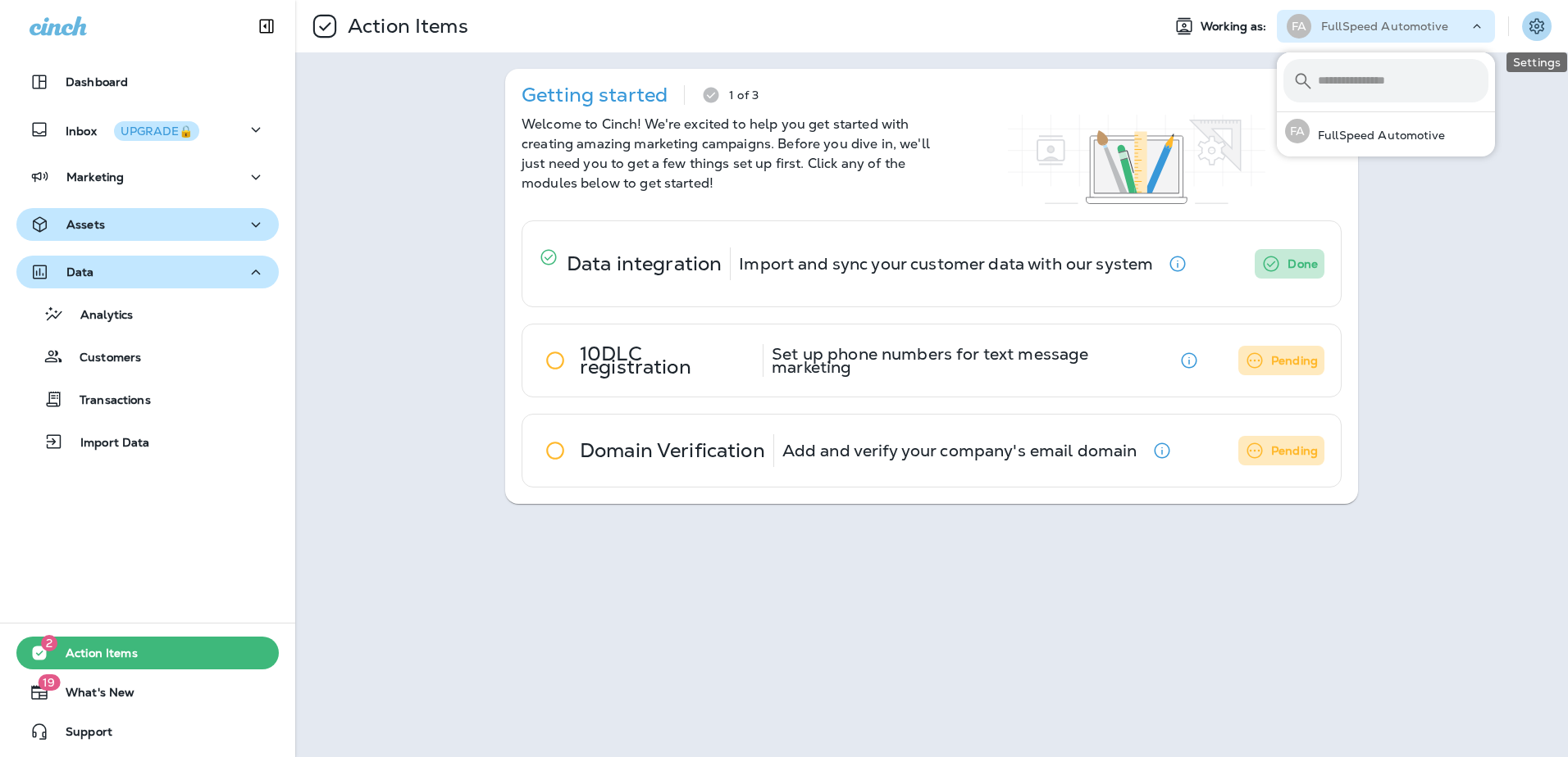
click at [1529, 35] on icon "Settings" at bounding box center [1536, 25] width 20 height 20
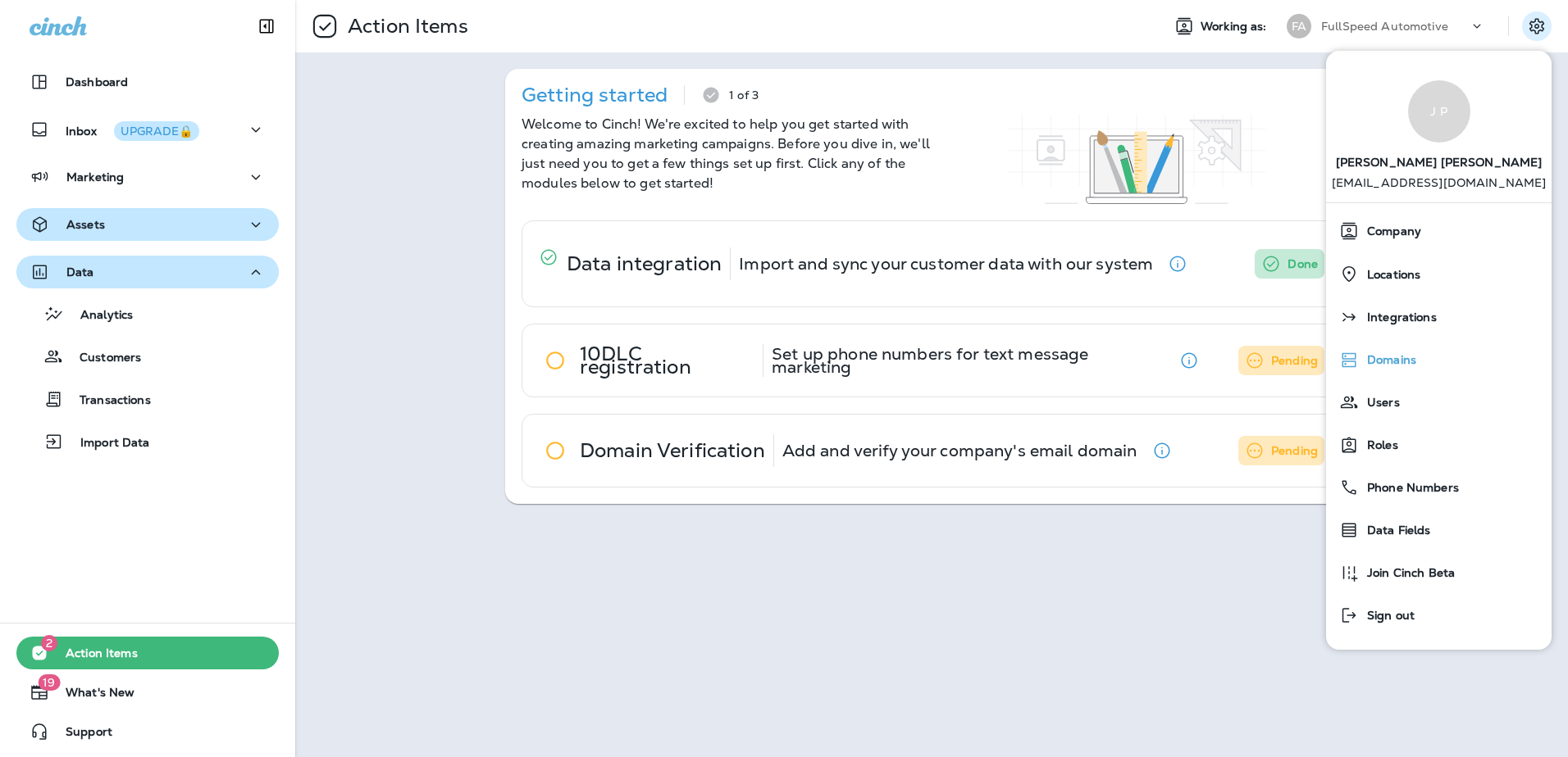
click at [1402, 357] on span "Domains" at bounding box center [1386, 360] width 57 height 14
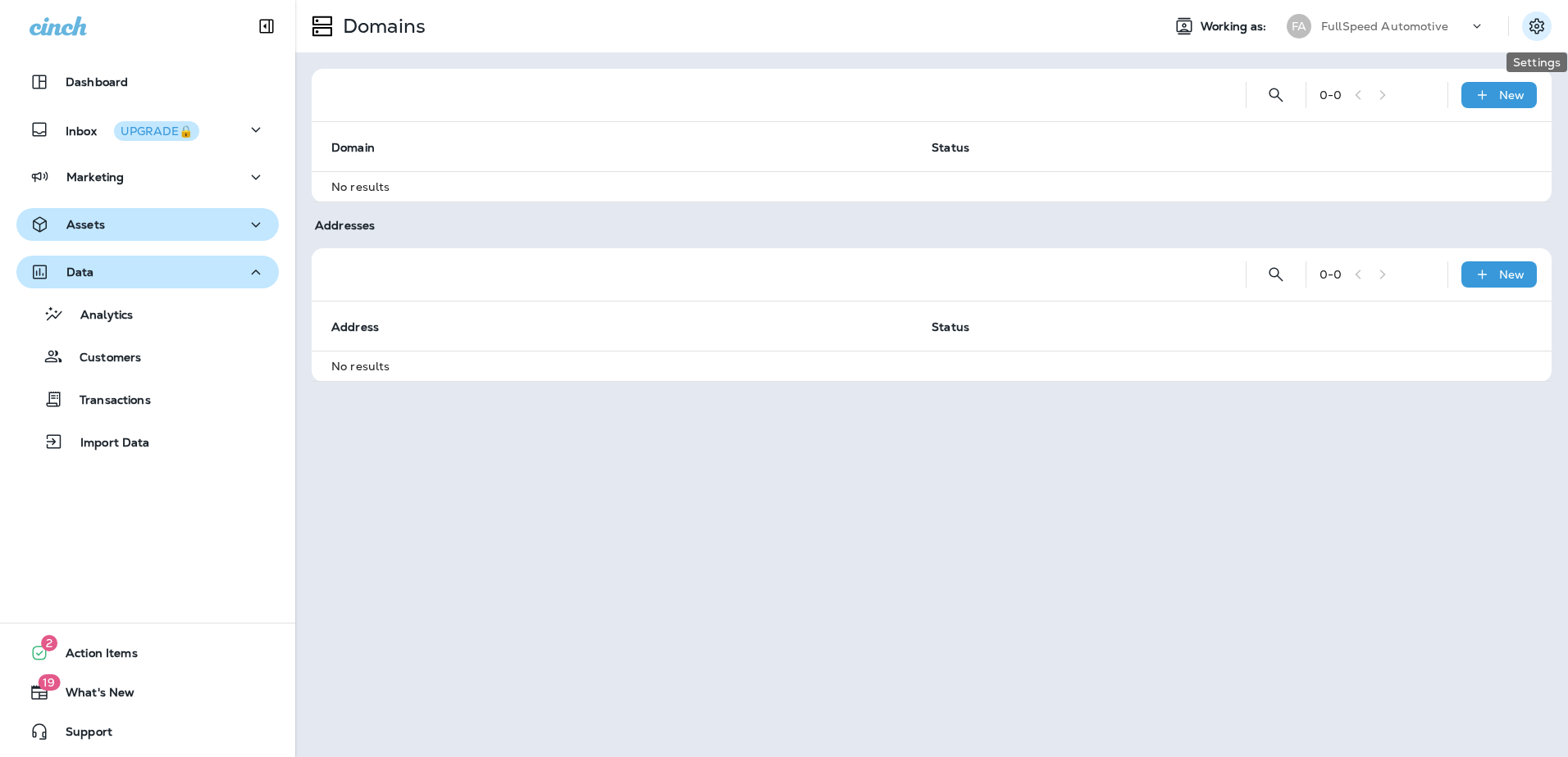
click at [1531, 21] on icon "Settings" at bounding box center [1536, 25] width 20 height 20
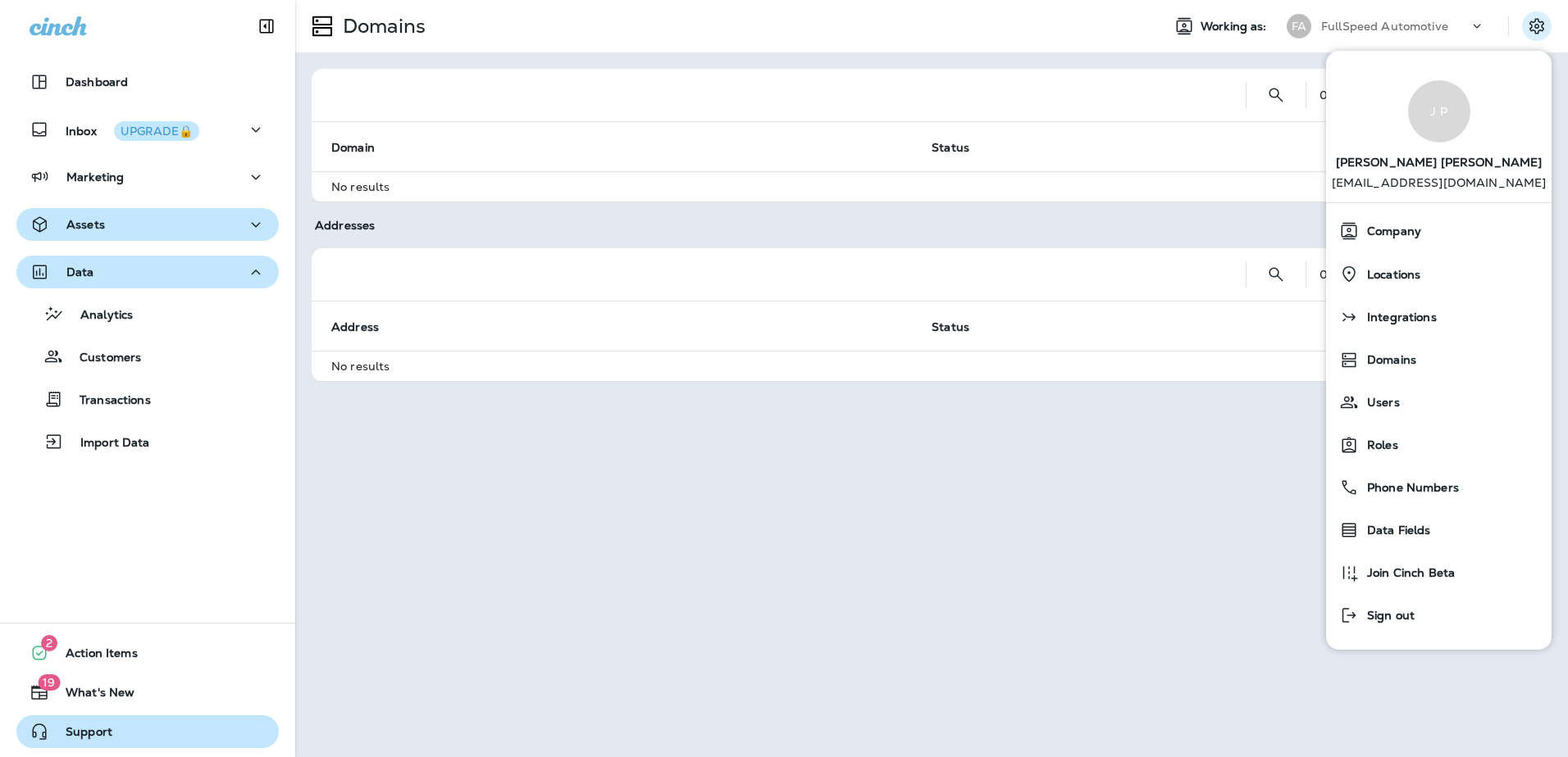
click at [75, 733] on span "Support" at bounding box center [80, 734] width 63 height 20
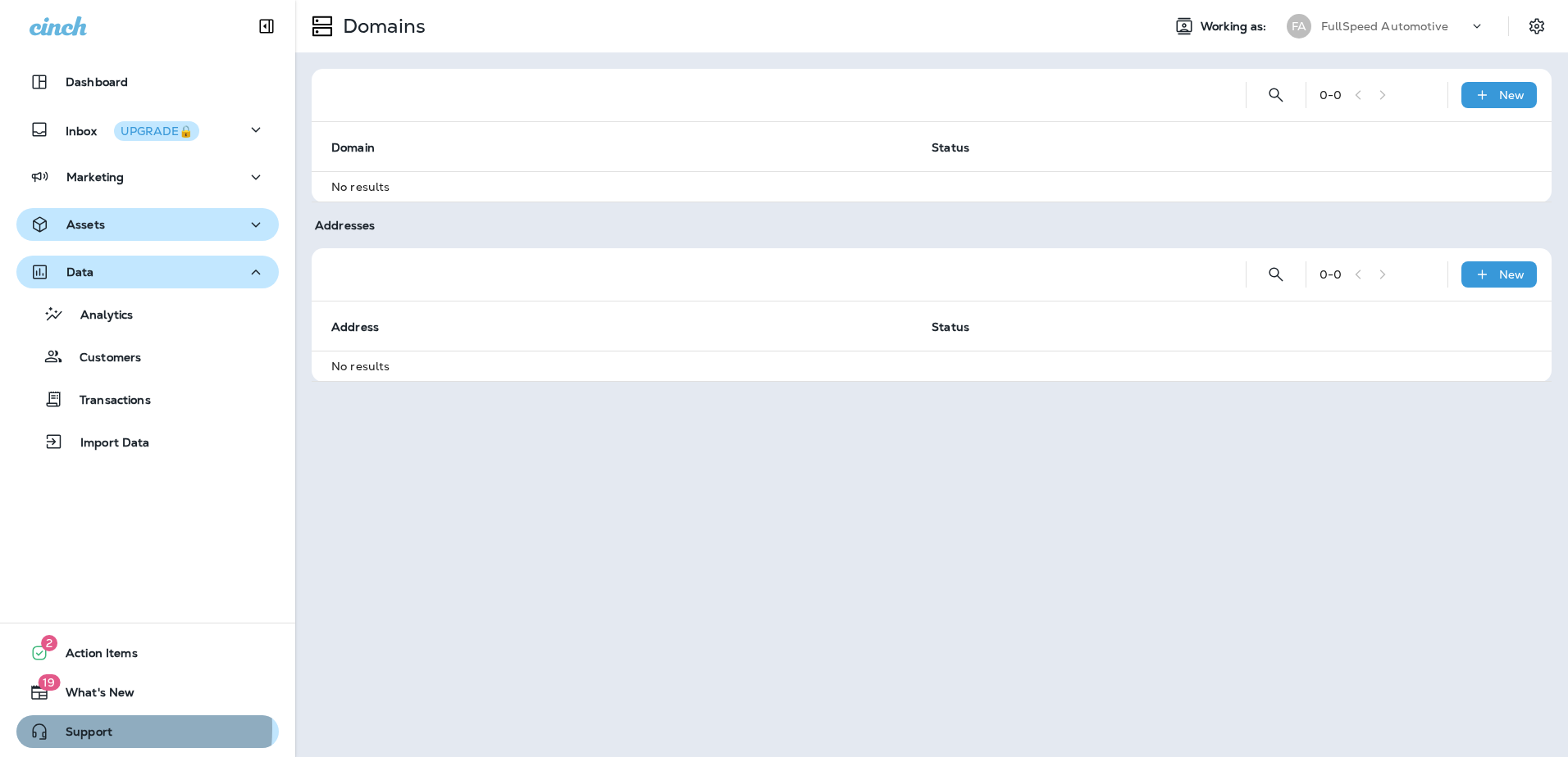
click at [64, 729] on span "Support" at bounding box center [80, 734] width 63 height 20
click at [1546, 21] on button "Settings" at bounding box center [1536, 25] width 29 height 29
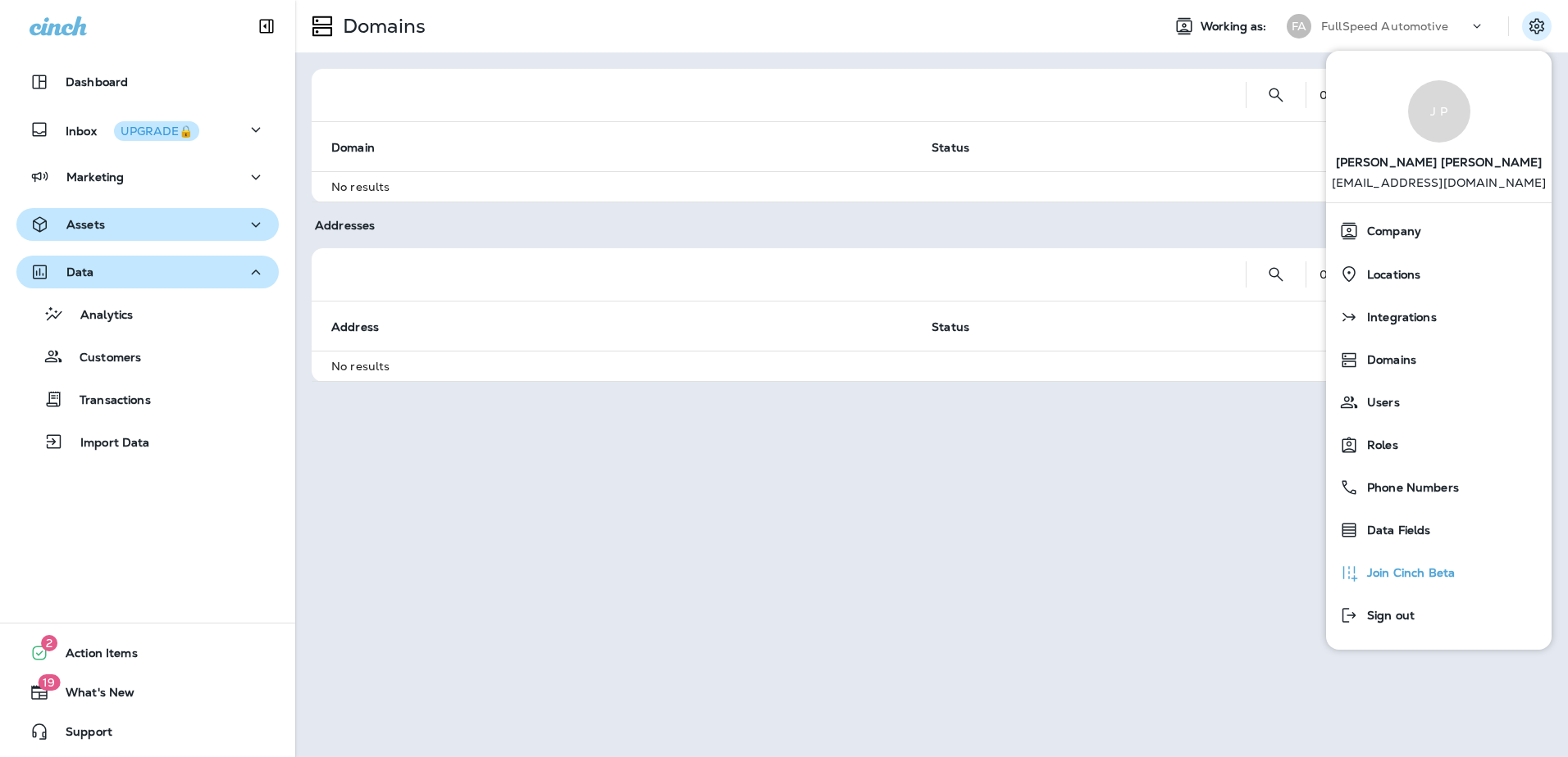
click at [1412, 570] on span "Join Cinch Beta" at bounding box center [1406, 573] width 96 height 14
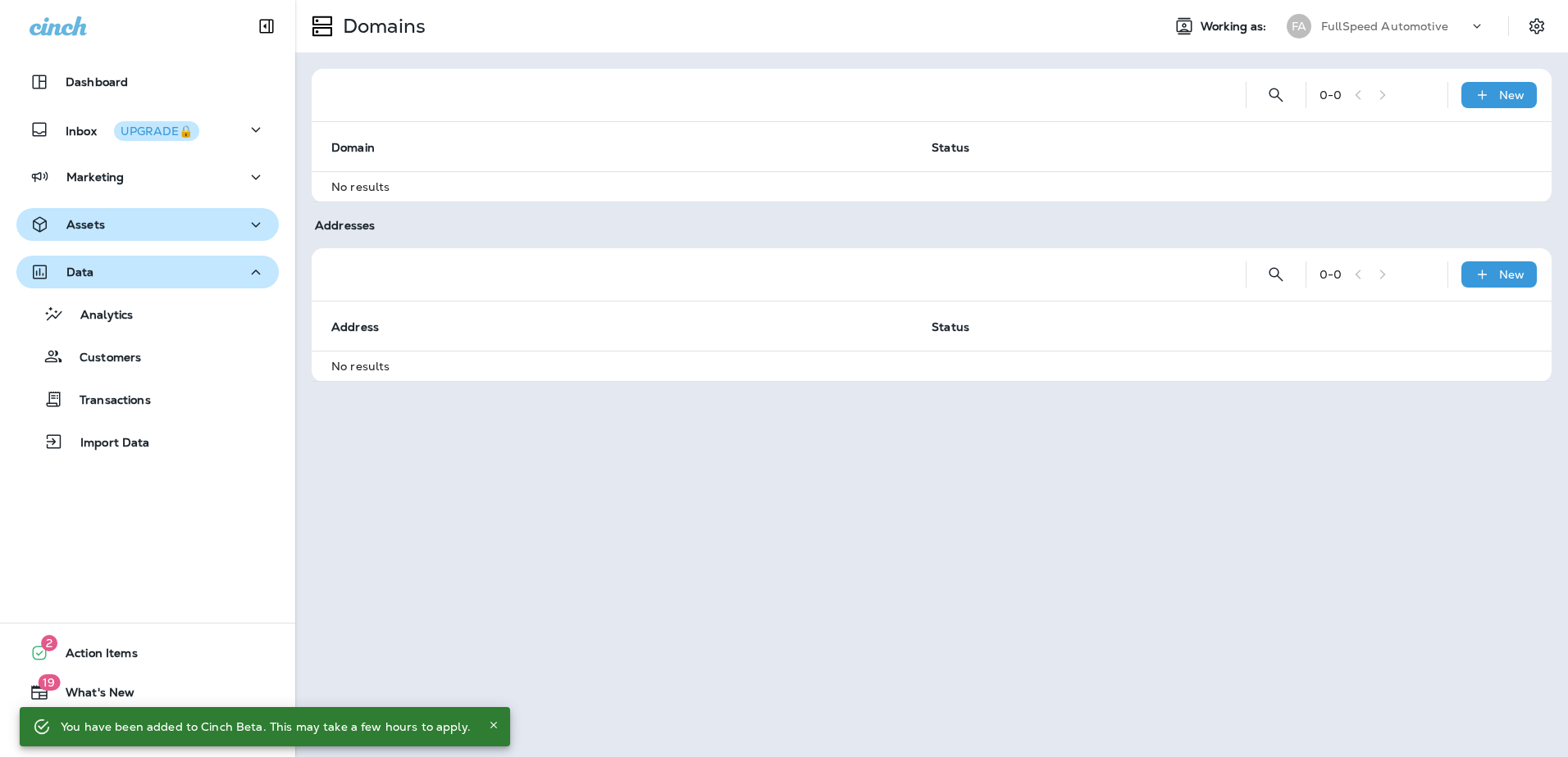
click at [488, 724] on icon "Close" at bounding box center [494, 725] width 11 height 11
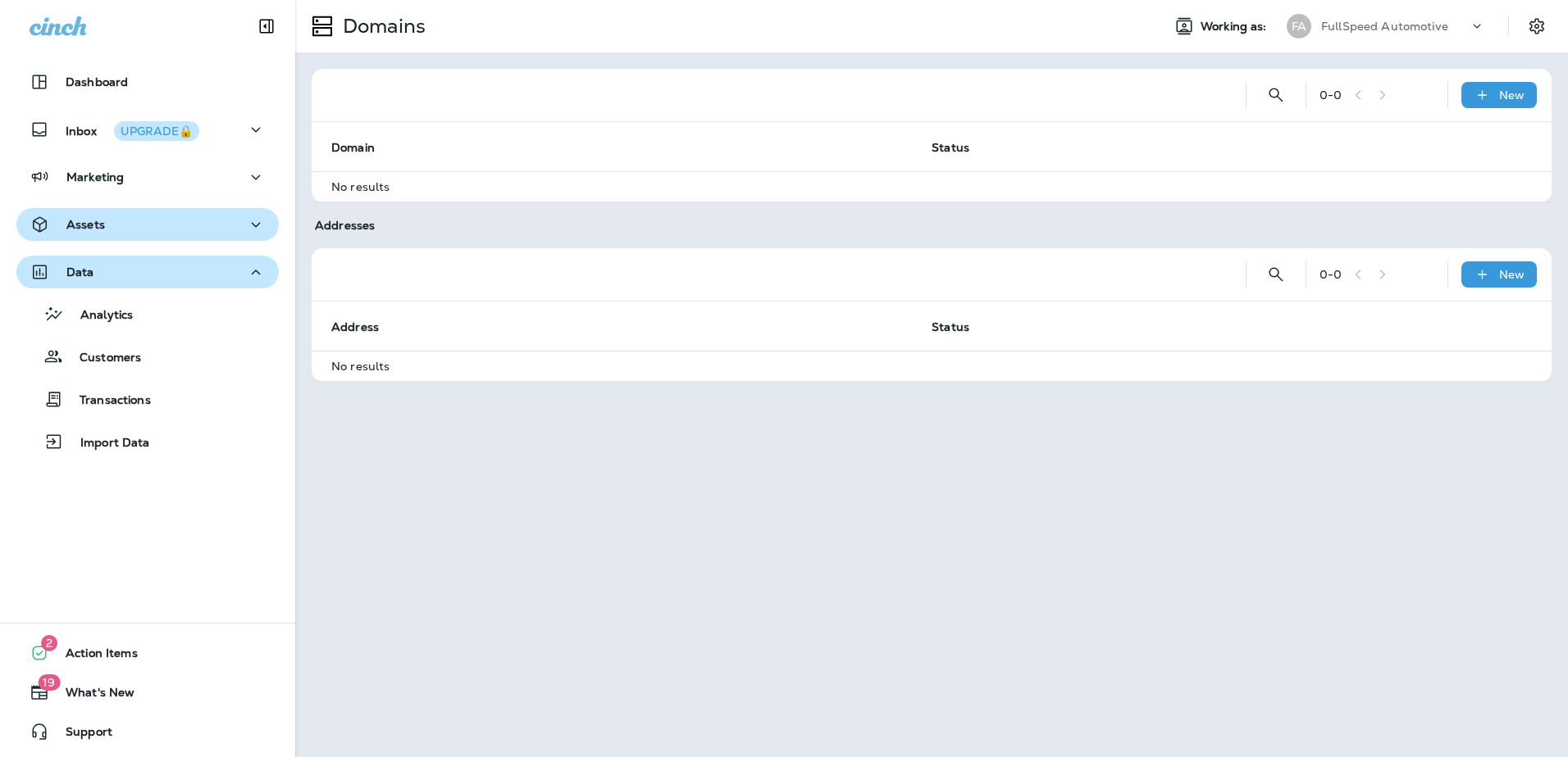
click at [1237, 24] on span "Working as:" at bounding box center [1235, 26] width 70 height 14
click at [1449, 26] on div "FullSpeed Automotive" at bounding box center [1394, 26] width 148 height 24
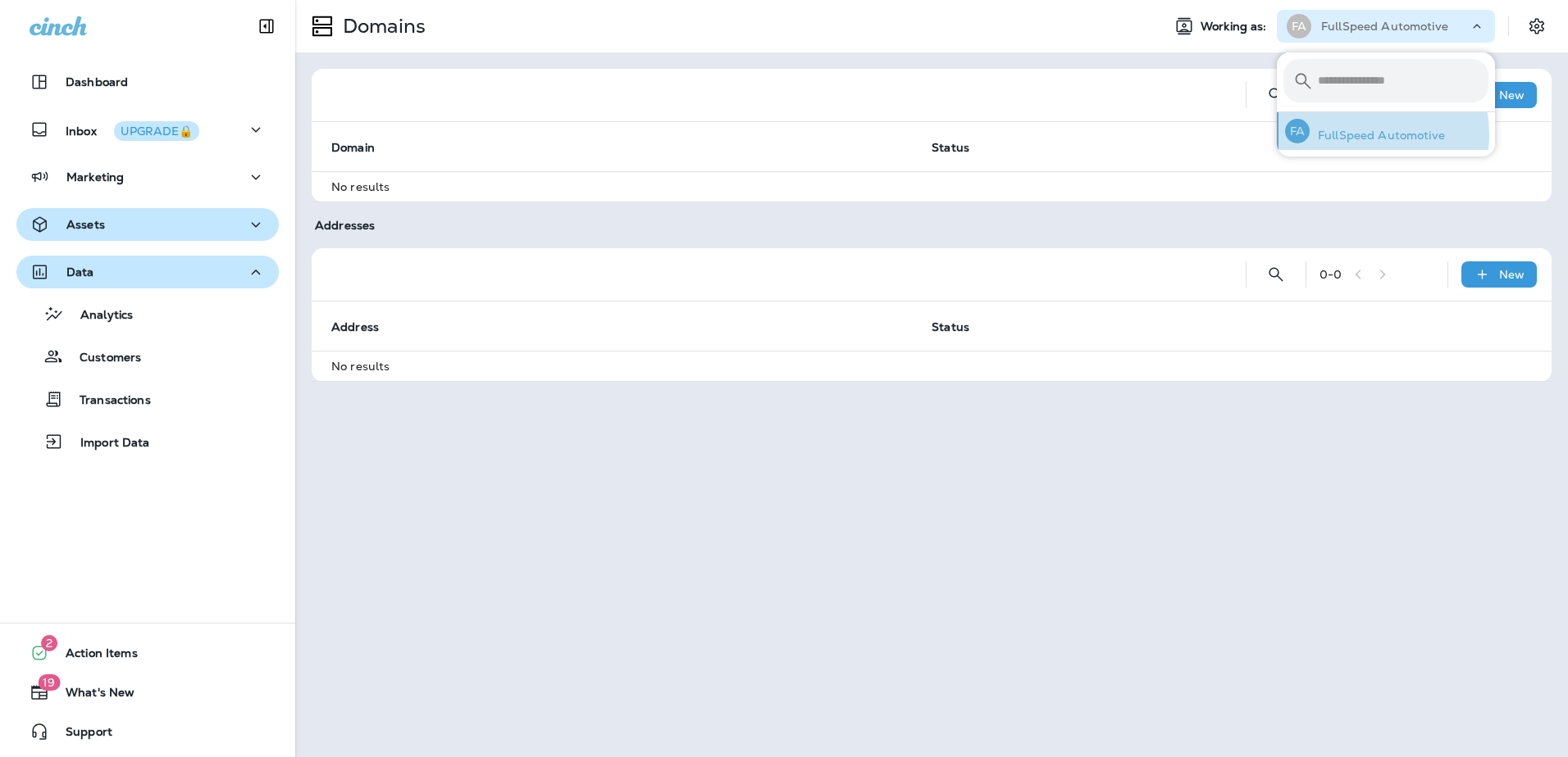
click at [1359, 134] on p "FullSpeed Automotive" at bounding box center [1377, 135] width 135 height 13
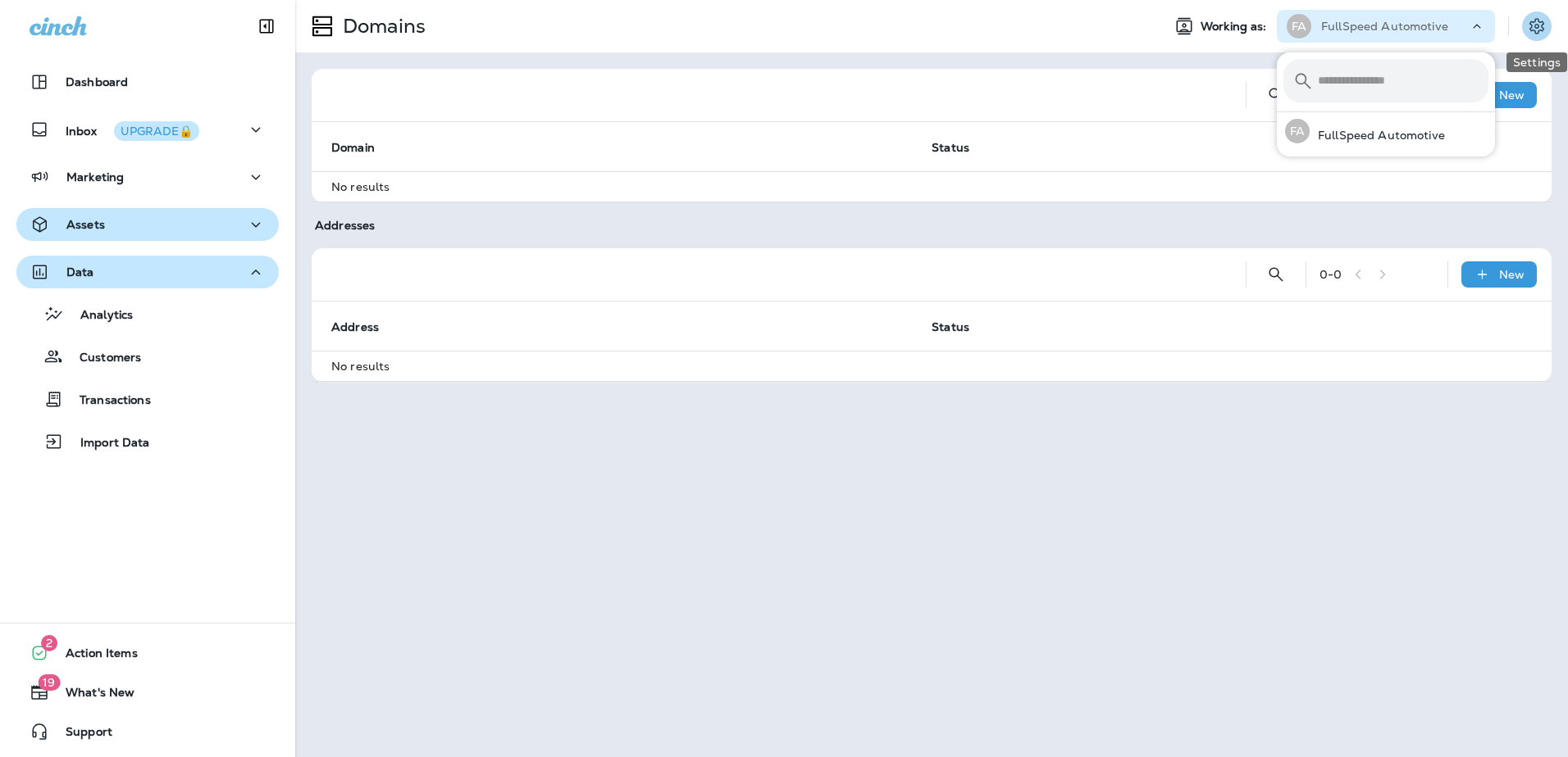
click at [1527, 26] on icon "Settings" at bounding box center [1536, 25] width 20 height 20
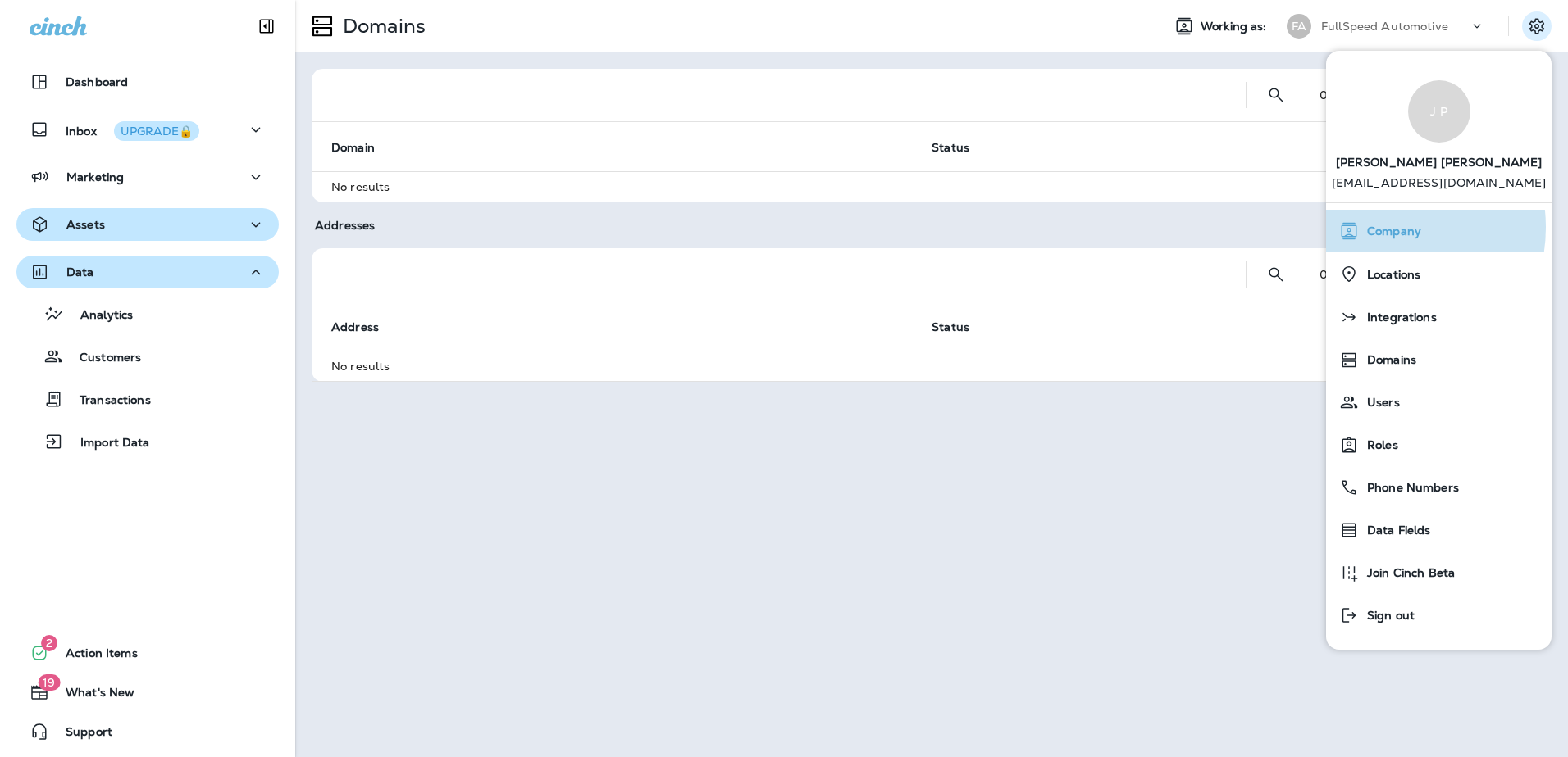
click at [1382, 228] on span "Company" at bounding box center [1389, 231] width 62 height 14
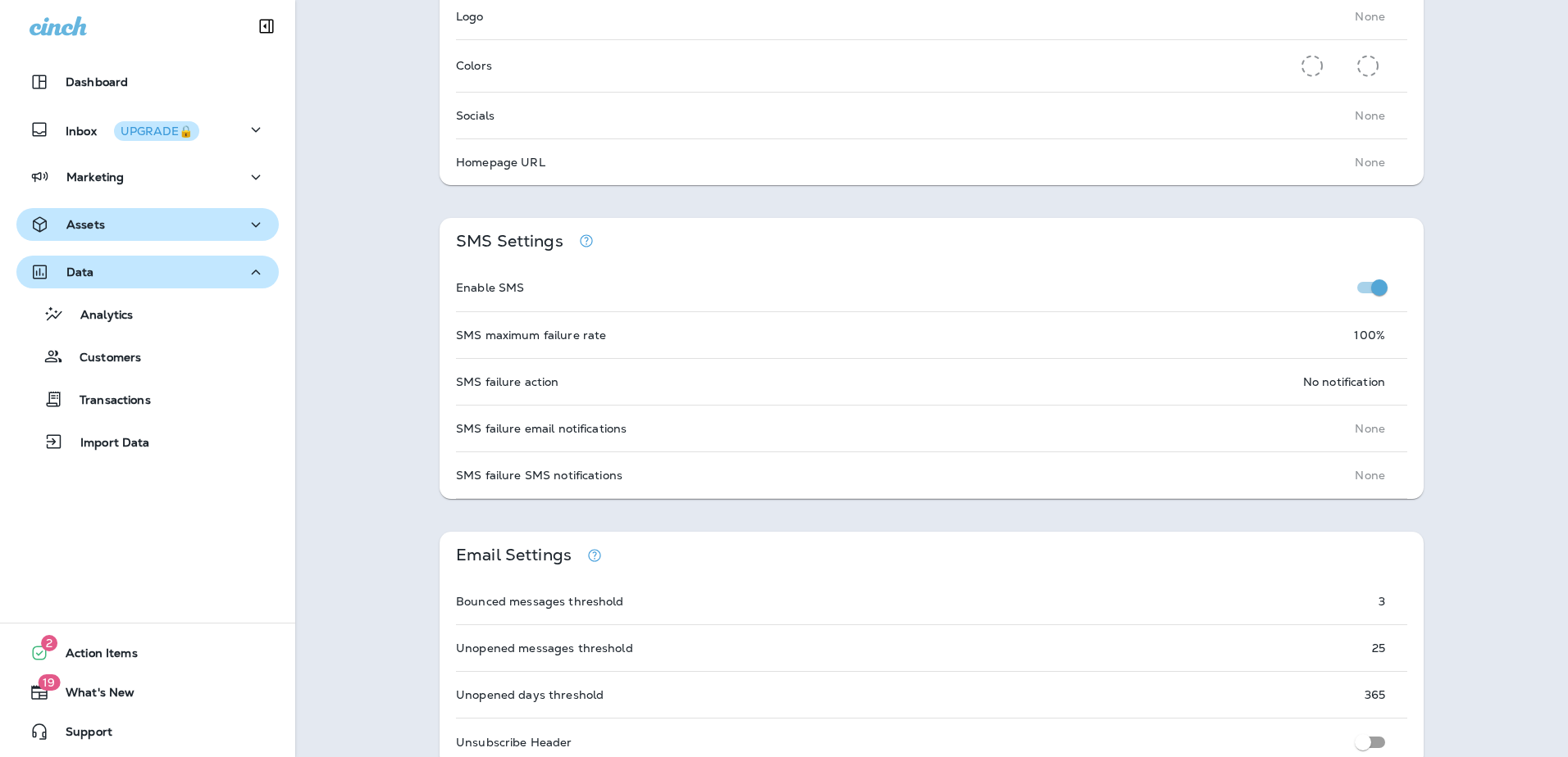
scroll to position [984, 0]
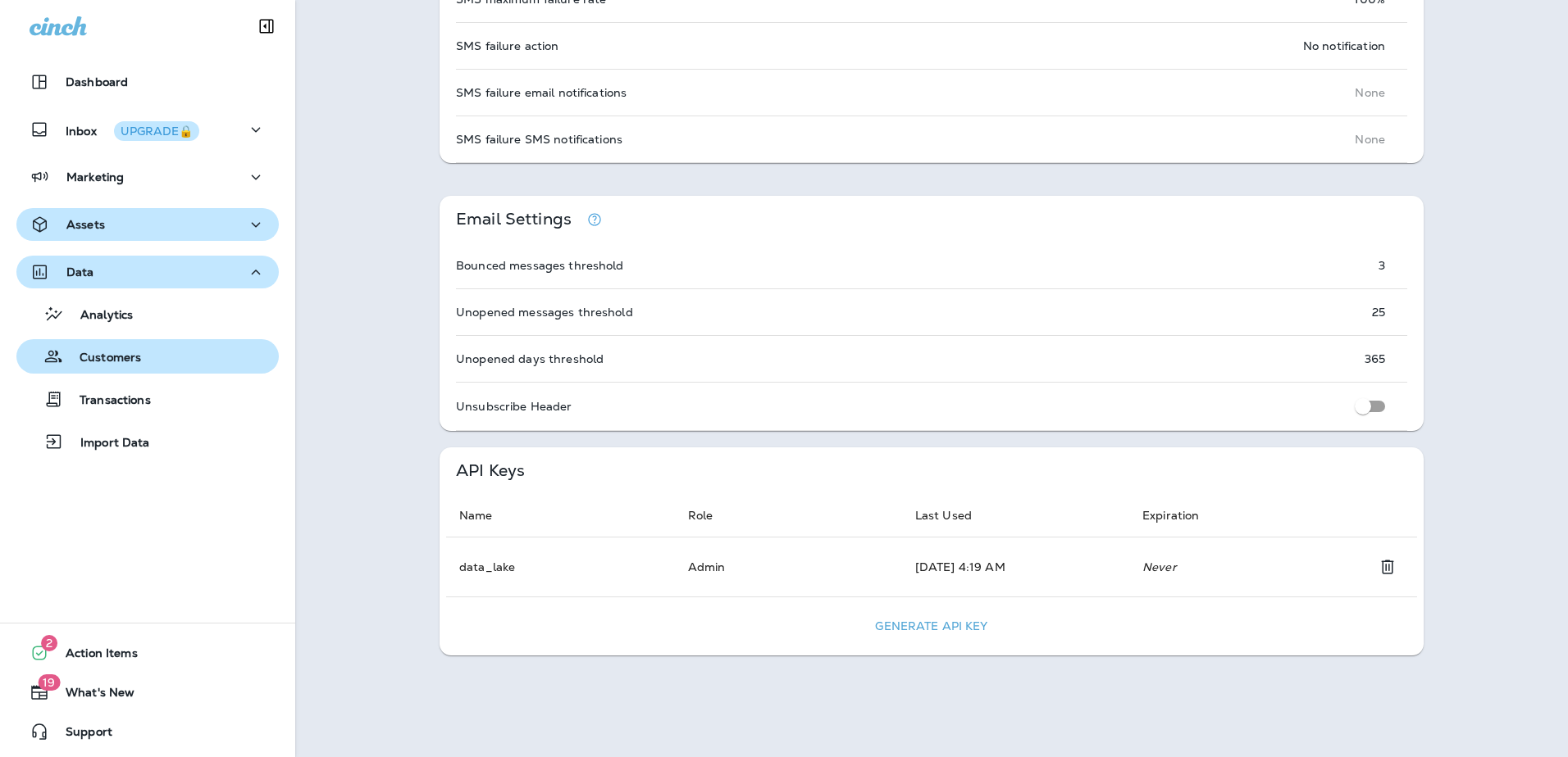
drag, startPoint x: 125, startPoint y: 355, endPoint x: 94, endPoint y: 352, distance: 31.1
click at [94, 352] on p "Customers" at bounding box center [102, 358] width 78 height 16
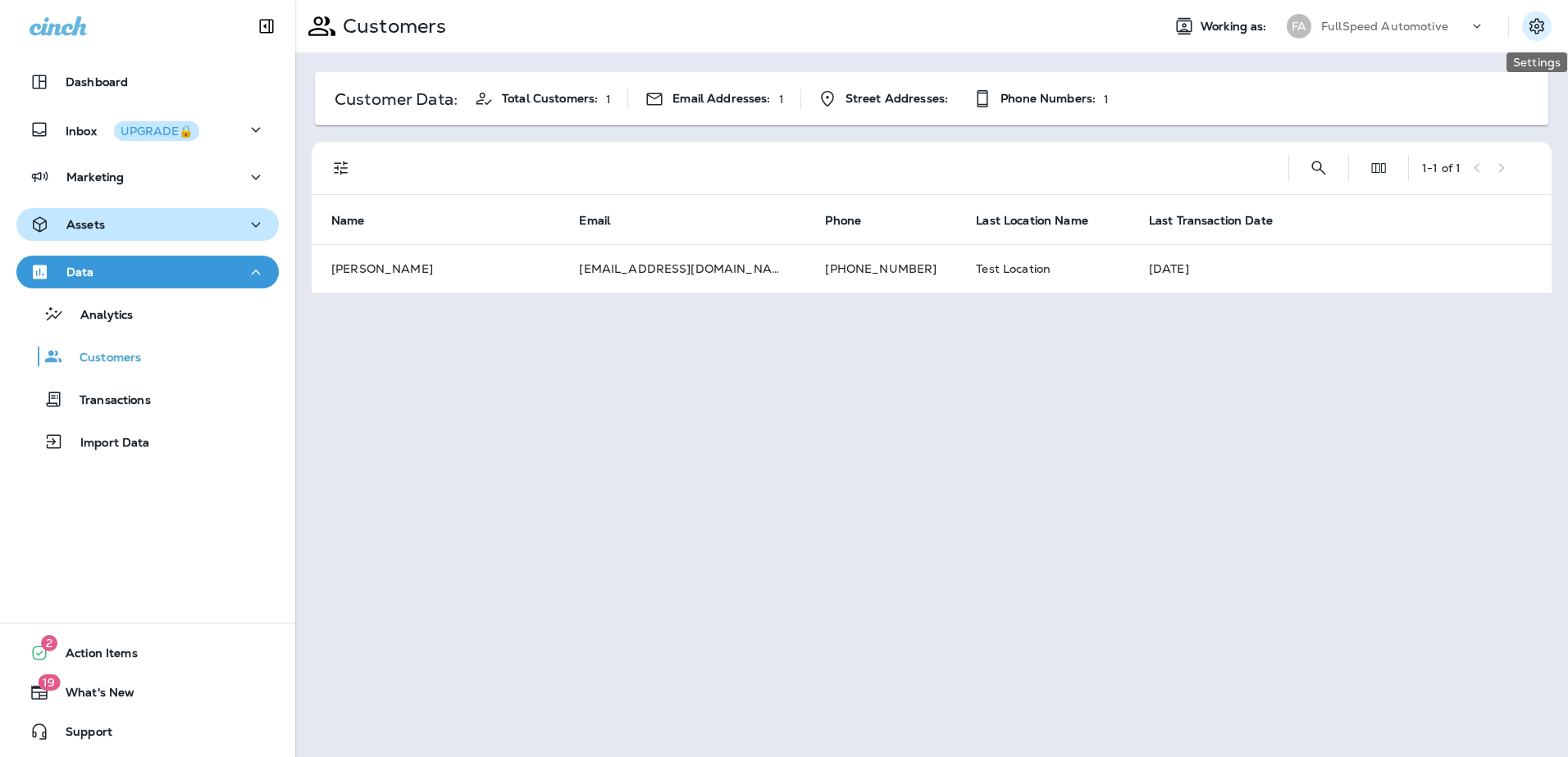
click at [1535, 28] on icon "Settings" at bounding box center [1537, 25] width 15 height 16
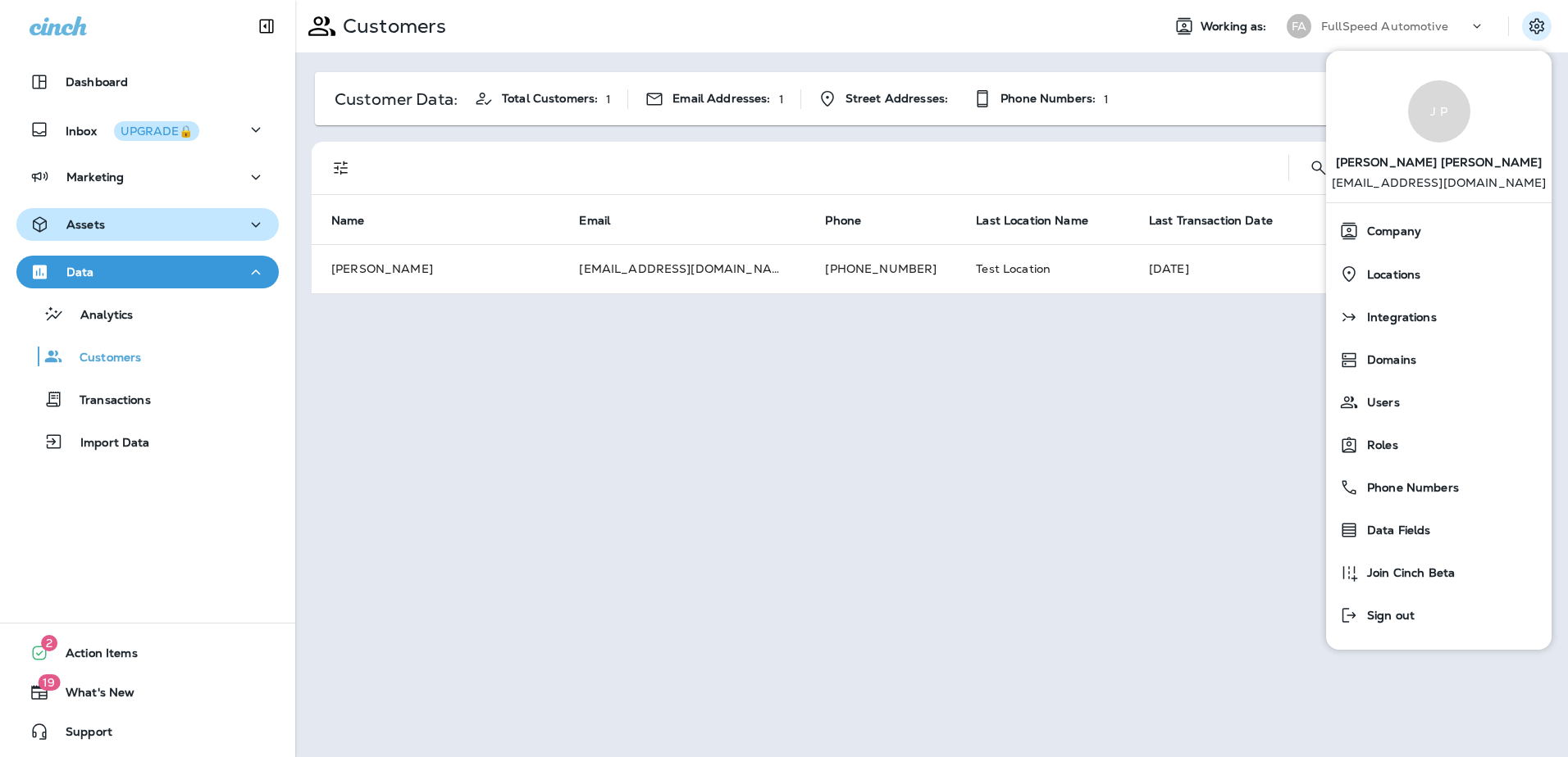
click at [464, 574] on div "Customers Working as: FA FullSpeed Automotive Customer Data: Total Customers: 1…" at bounding box center [931, 378] width 1273 height 757
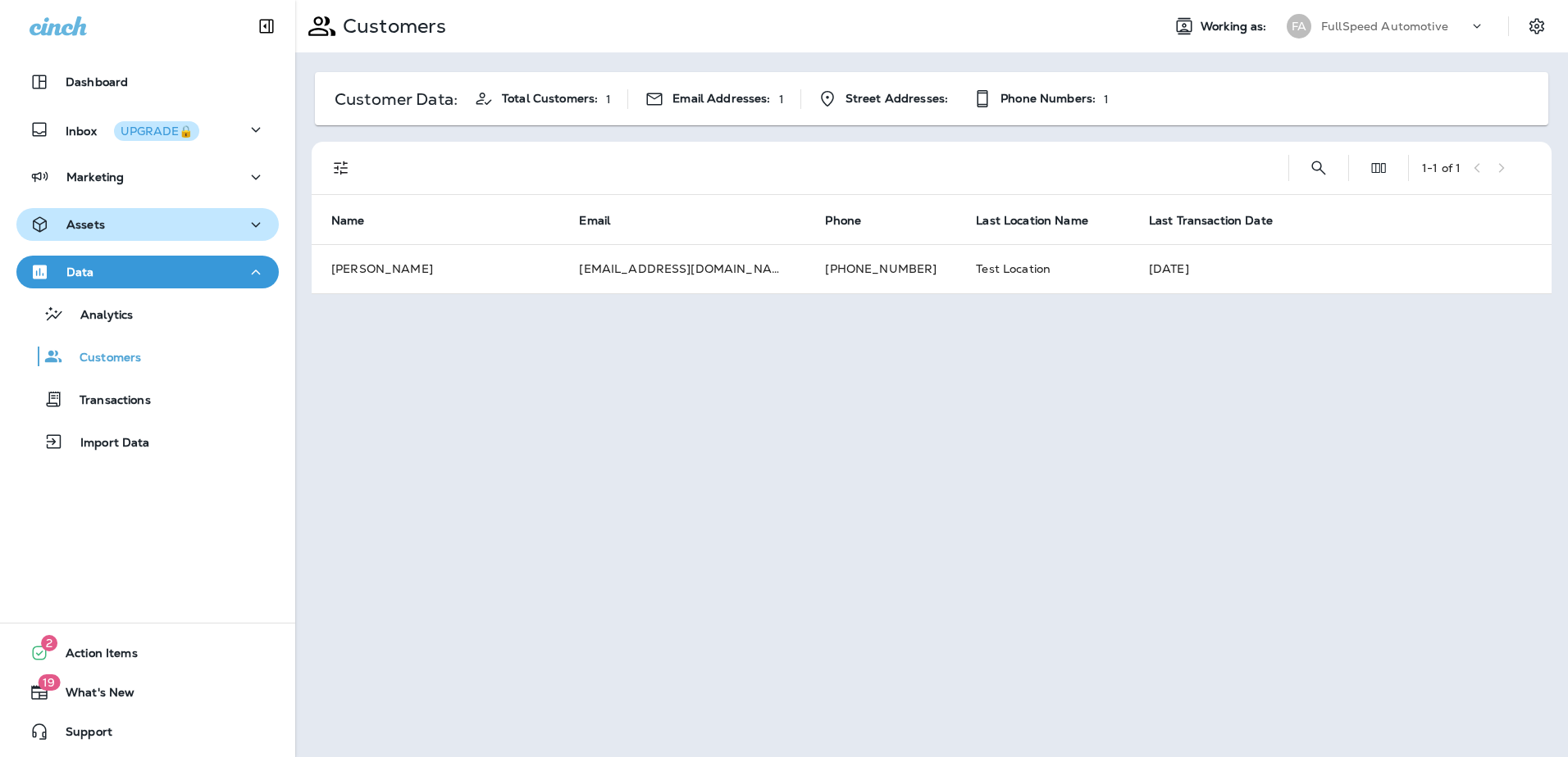
click at [245, 235] on button "Assets" at bounding box center [147, 224] width 262 height 33
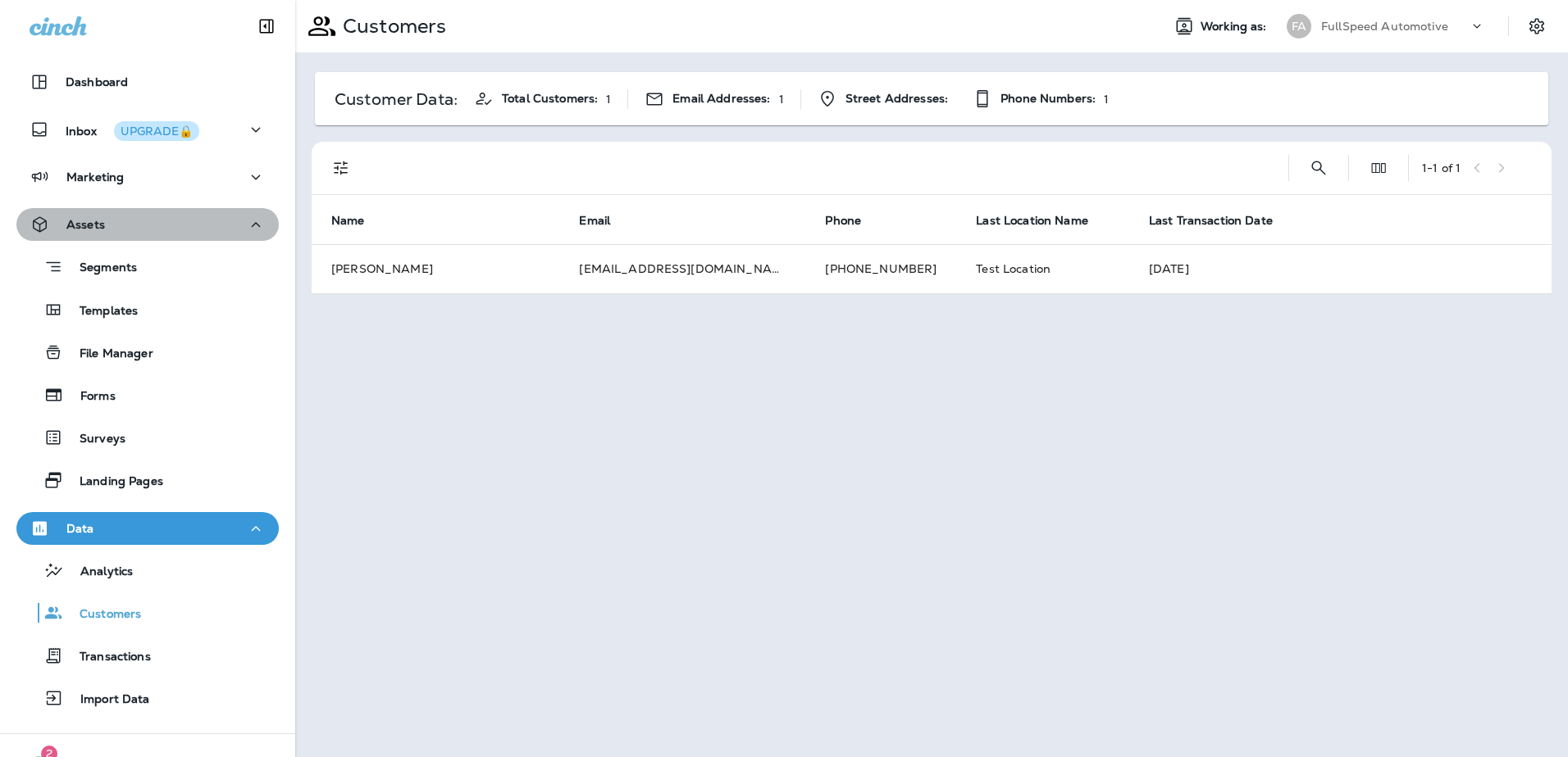
click at [246, 234] on icon "button" at bounding box center [256, 225] width 20 height 21
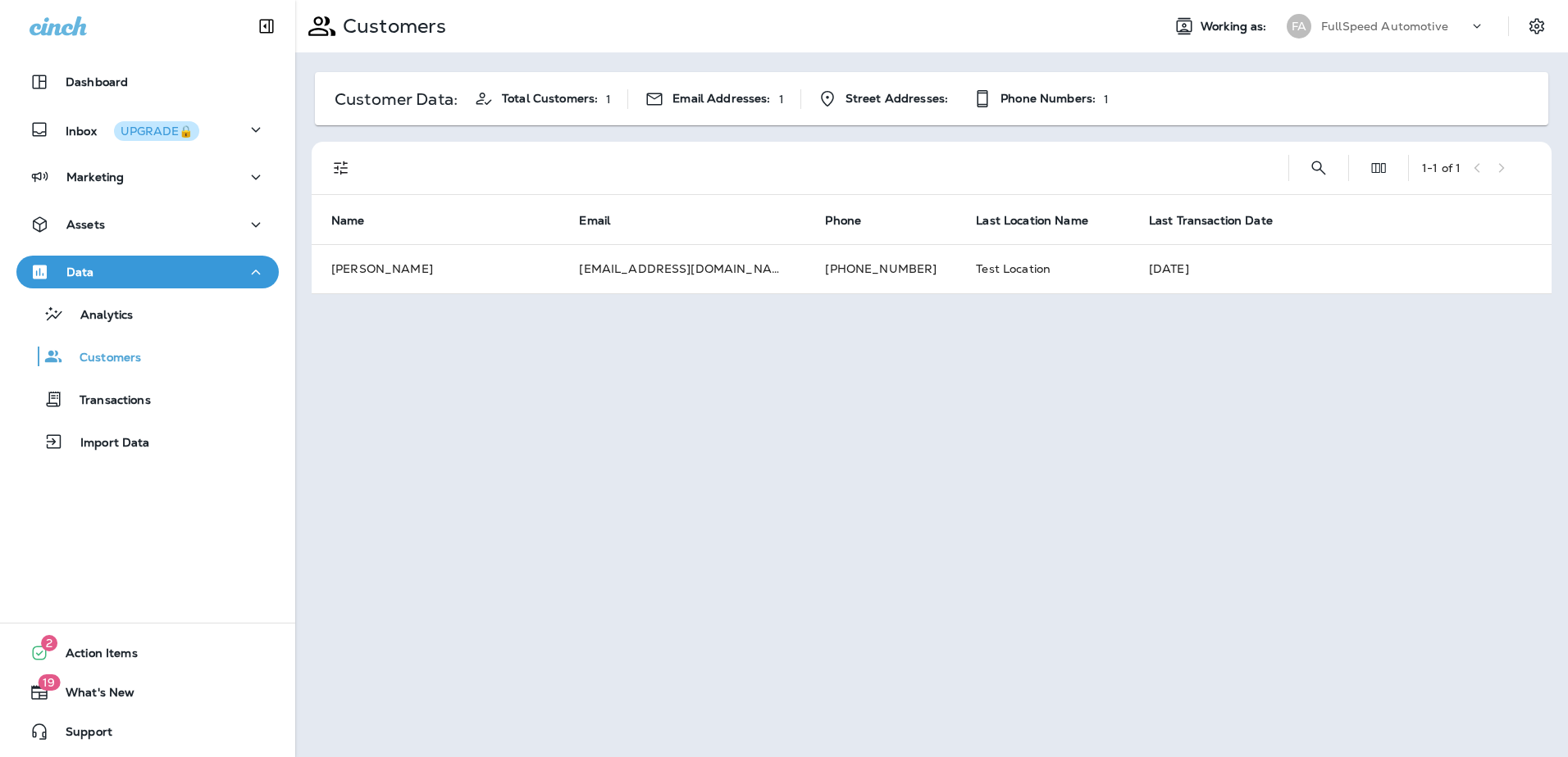
click at [246, 181] on icon "button" at bounding box center [256, 178] width 20 height 21
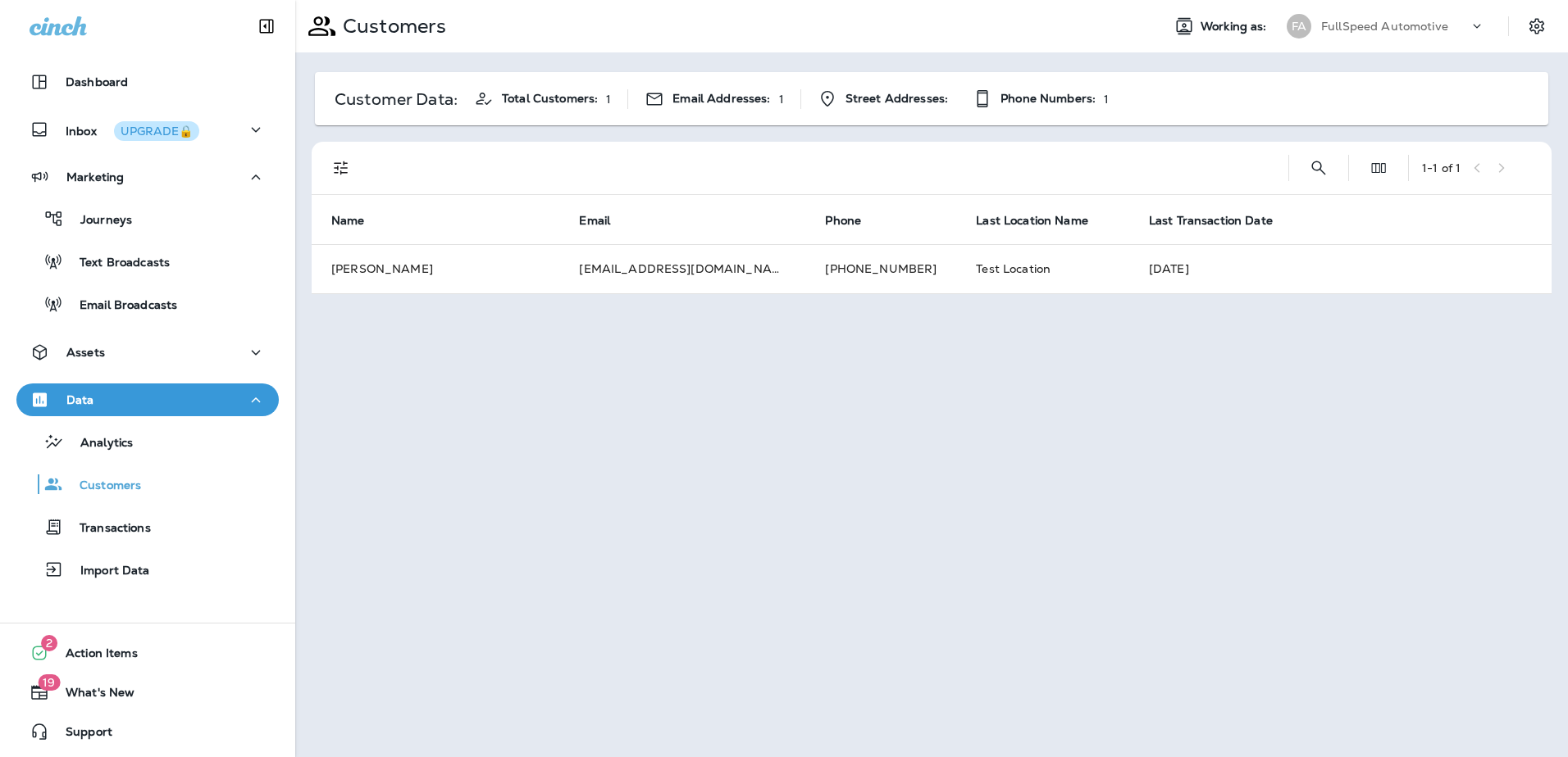
click at [246, 181] on icon "button" at bounding box center [256, 178] width 20 height 21
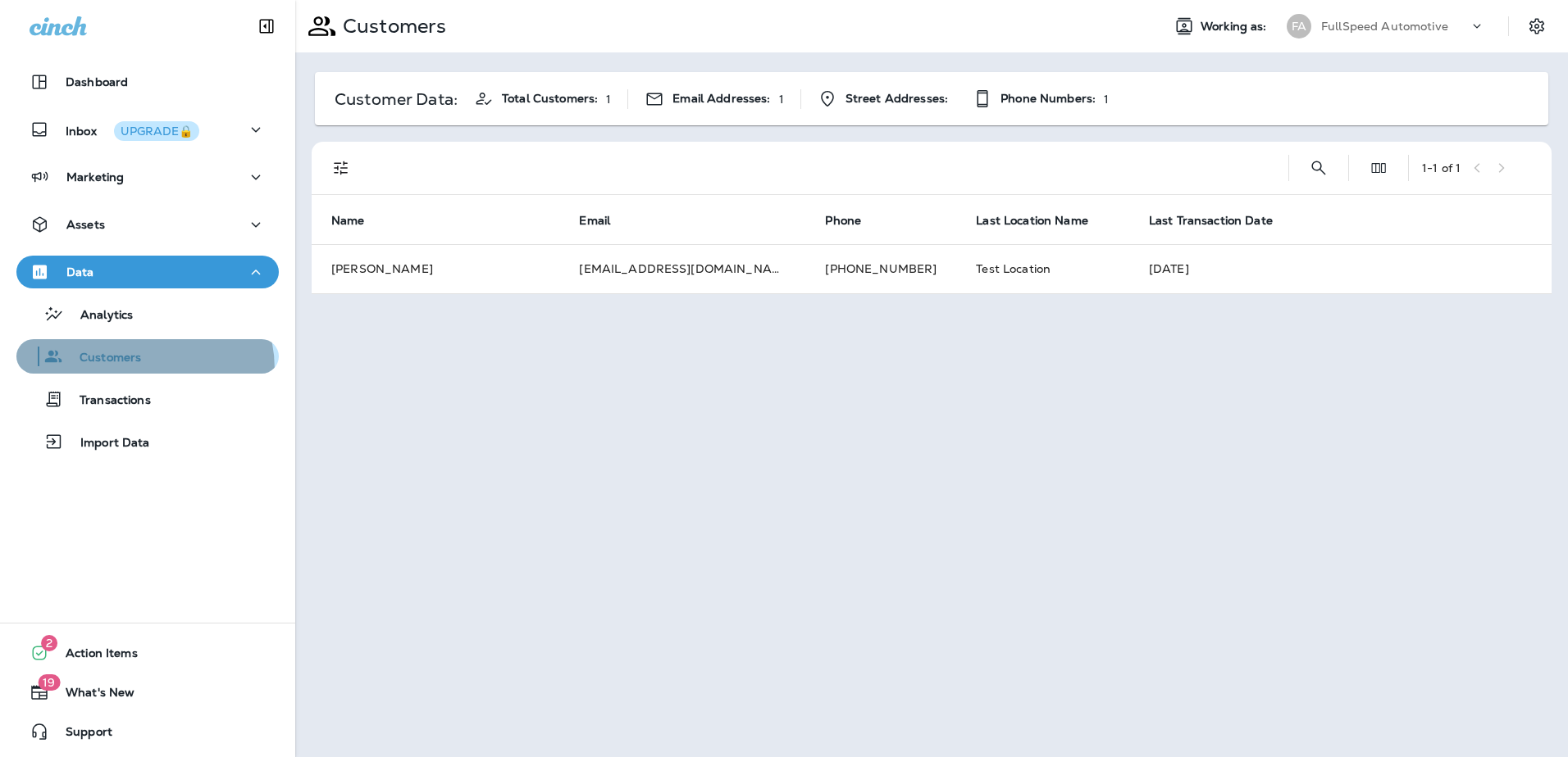
click at [124, 371] on button "Customers" at bounding box center [147, 356] width 262 height 35
click at [1537, 27] on icon "Settings" at bounding box center [1536, 25] width 20 height 20
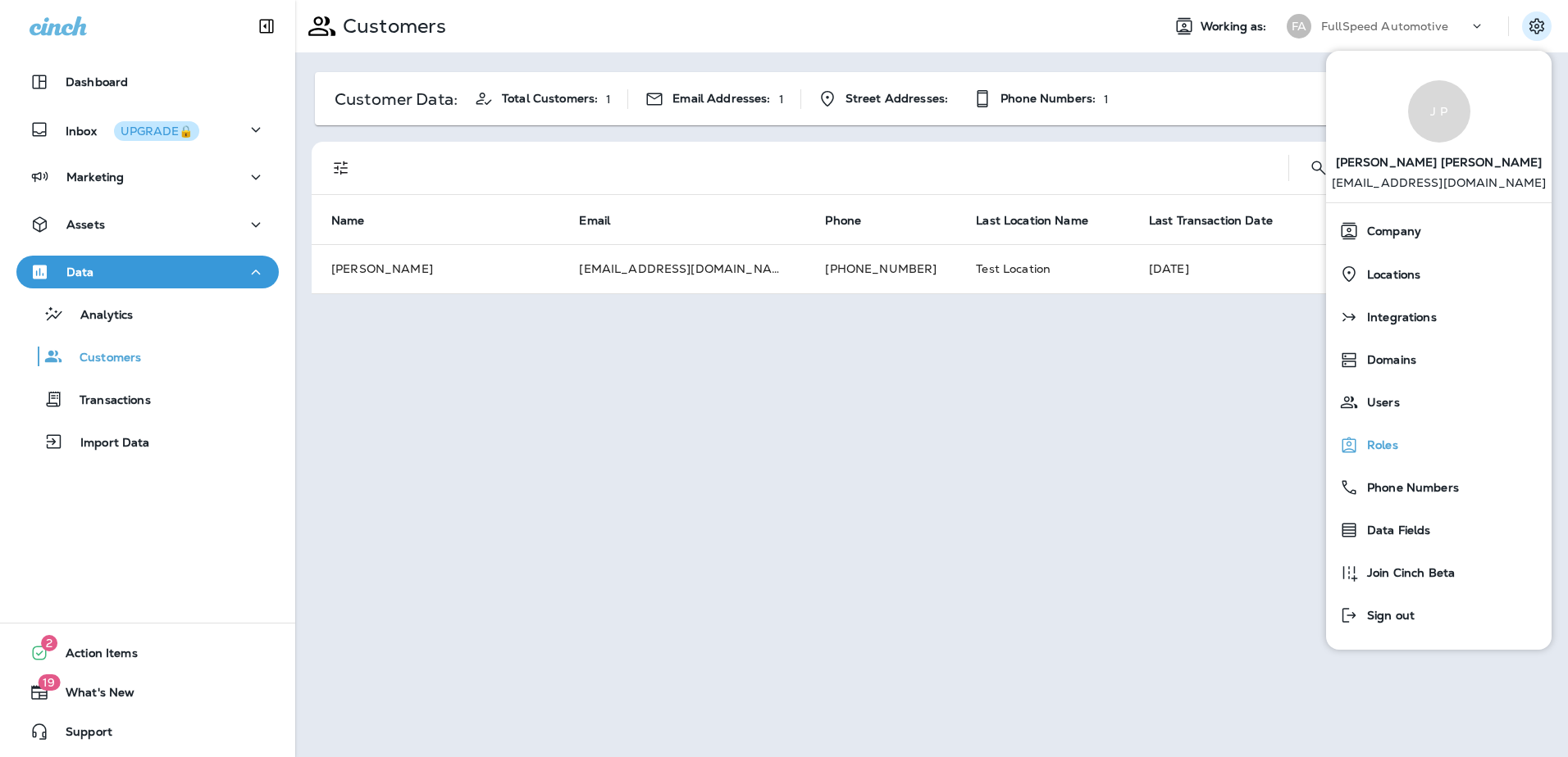
click at [1417, 457] on div "Roles" at bounding box center [1439, 445] width 213 height 33
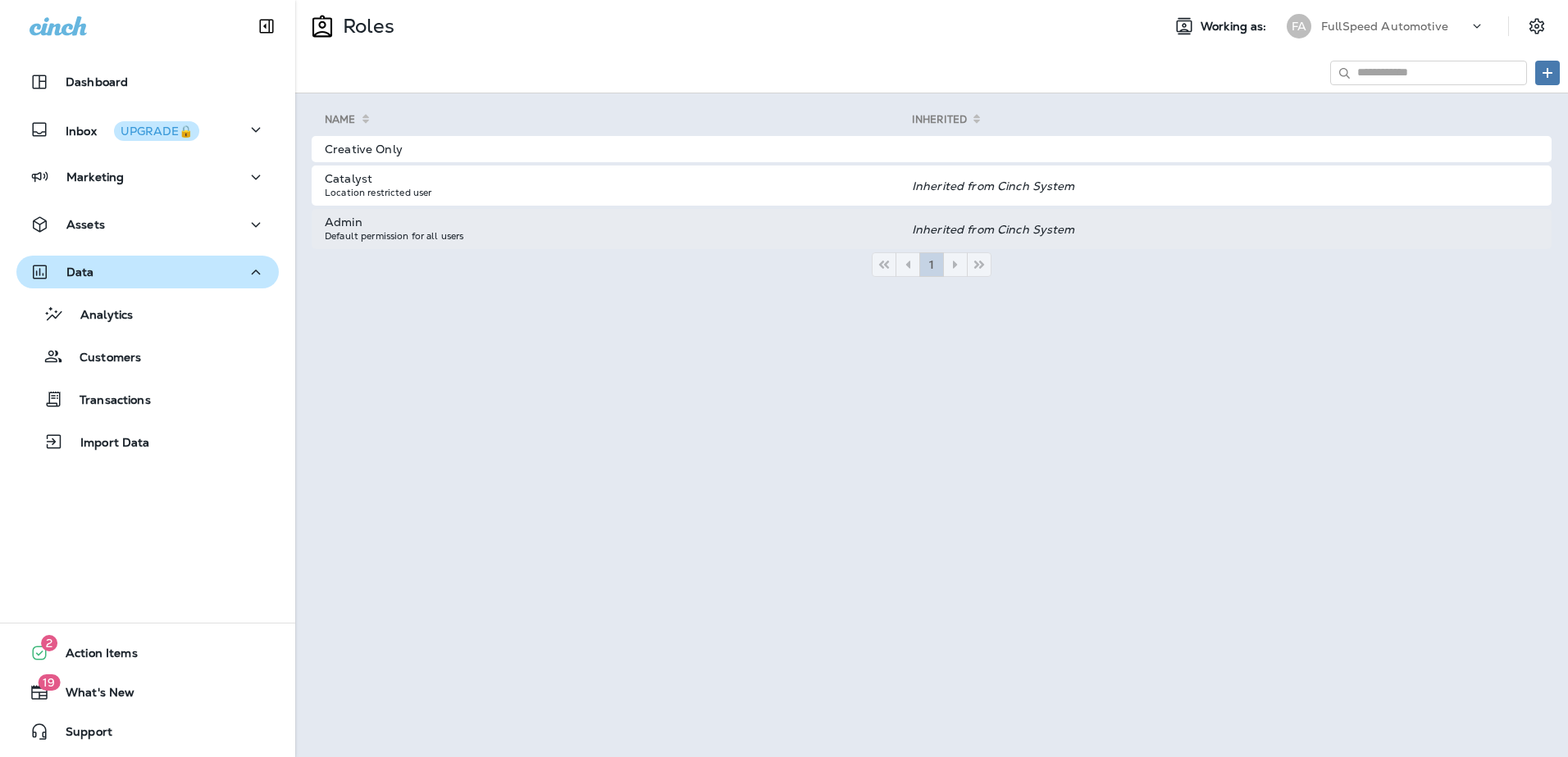
click at [713, 223] on td "Admin Default permission for all users" at bounding box center [611, 229] width 600 height 40
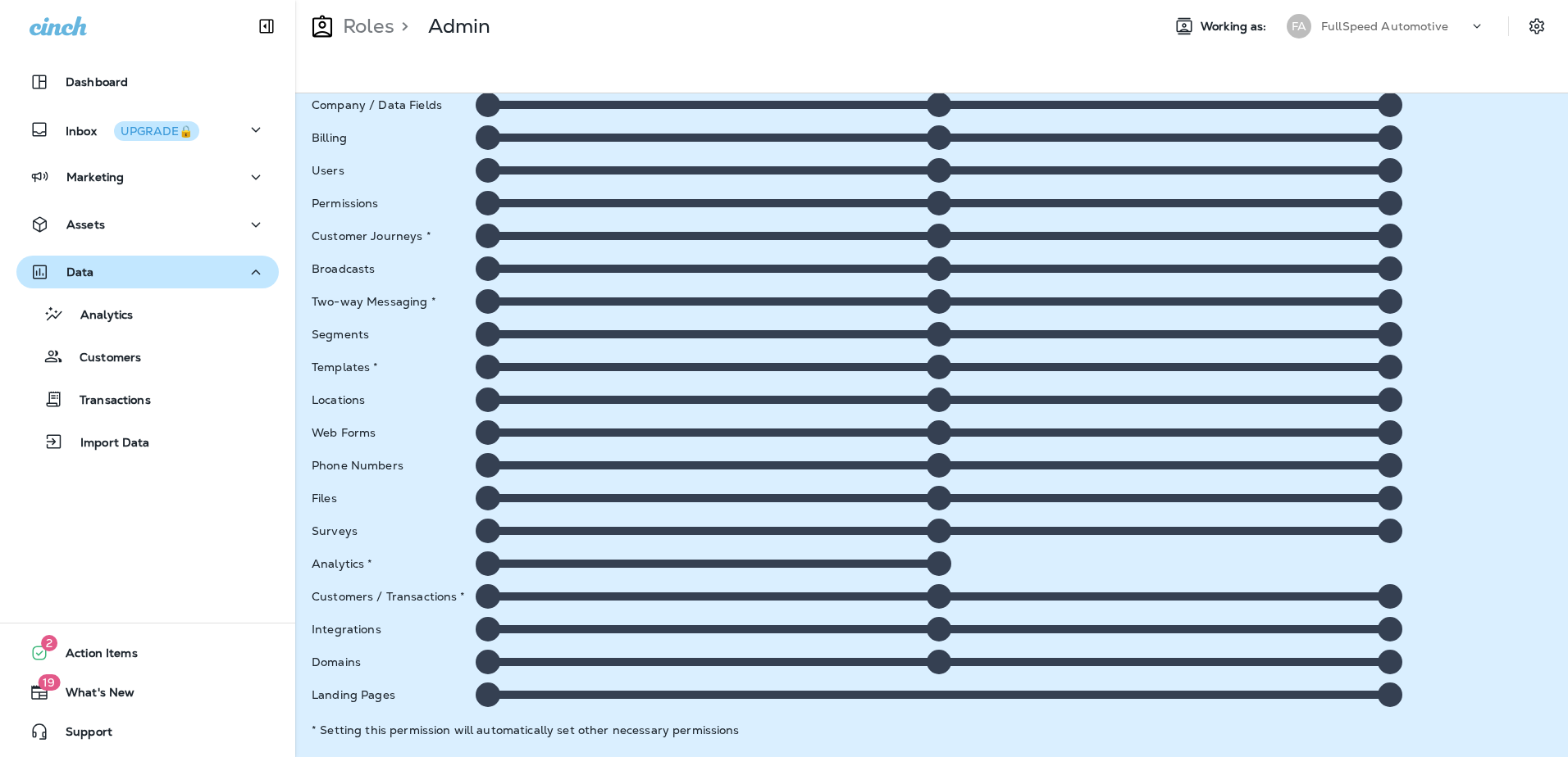
scroll to position [101, 0]
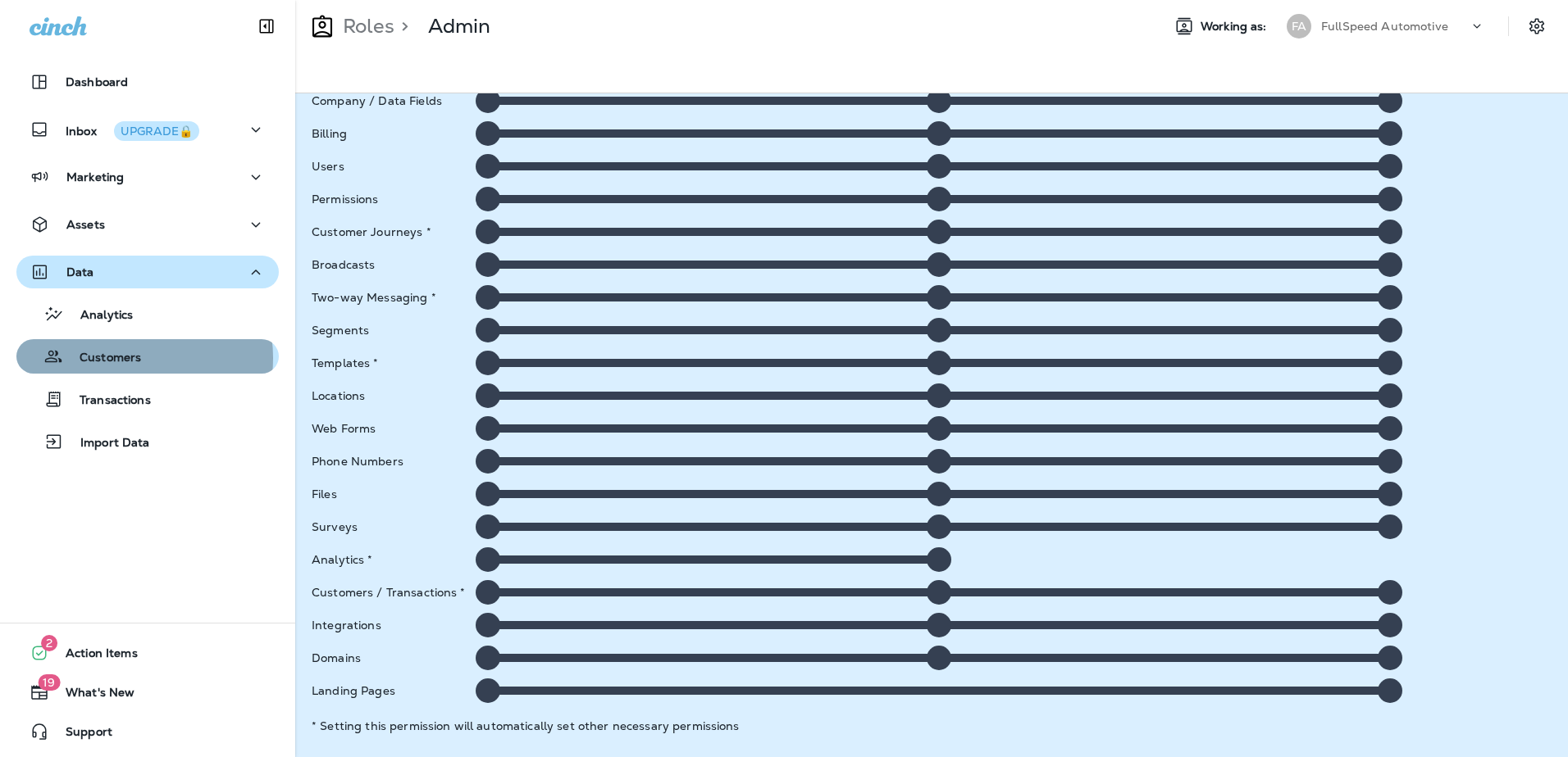
click at [125, 358] on p "Customers" at bounding box center [102, 358] width 78 height 16
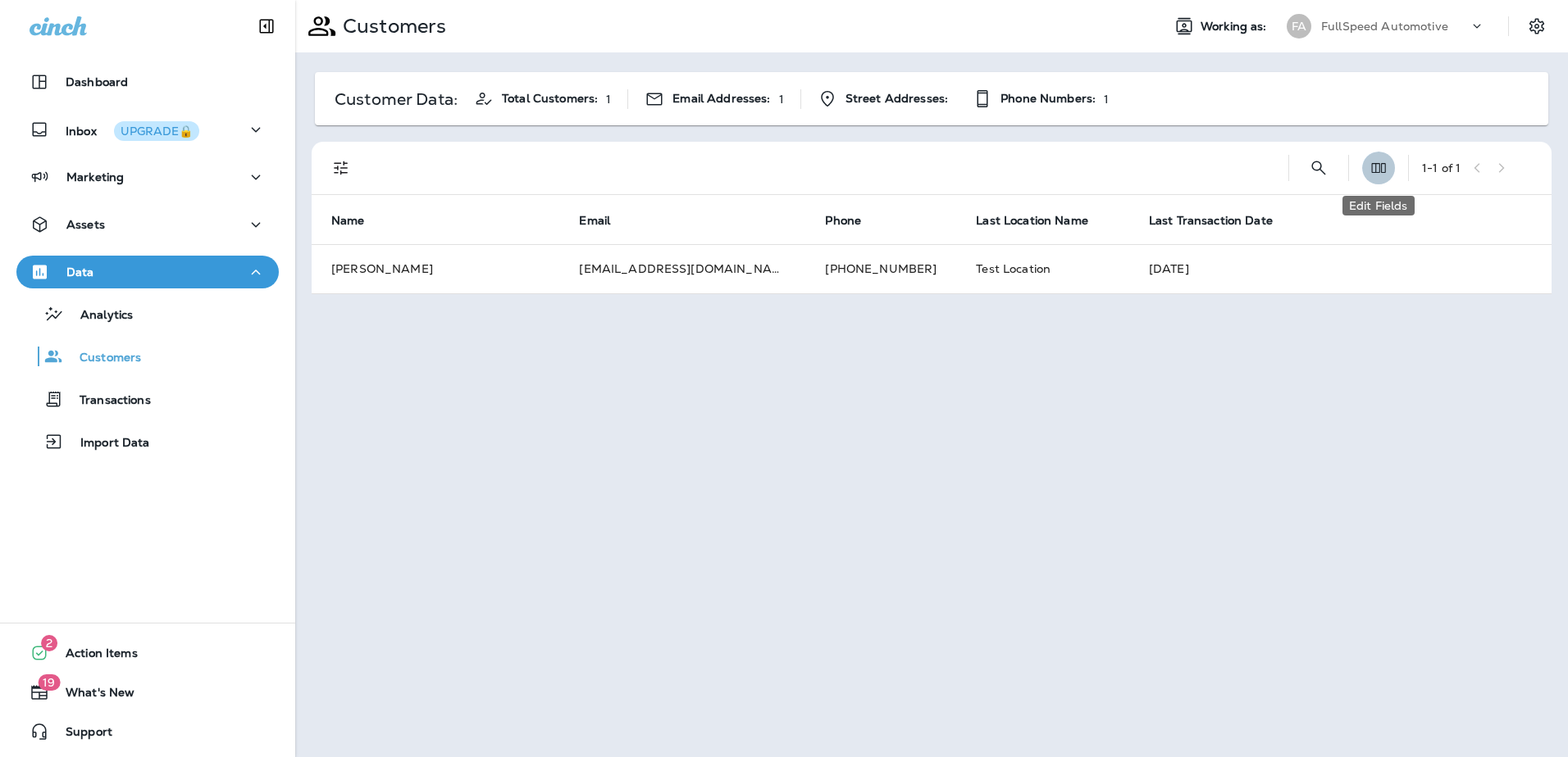
click at [1383, 169] on icon "Edit Fields" at bounding box center [1378, 167] width 16 height 16
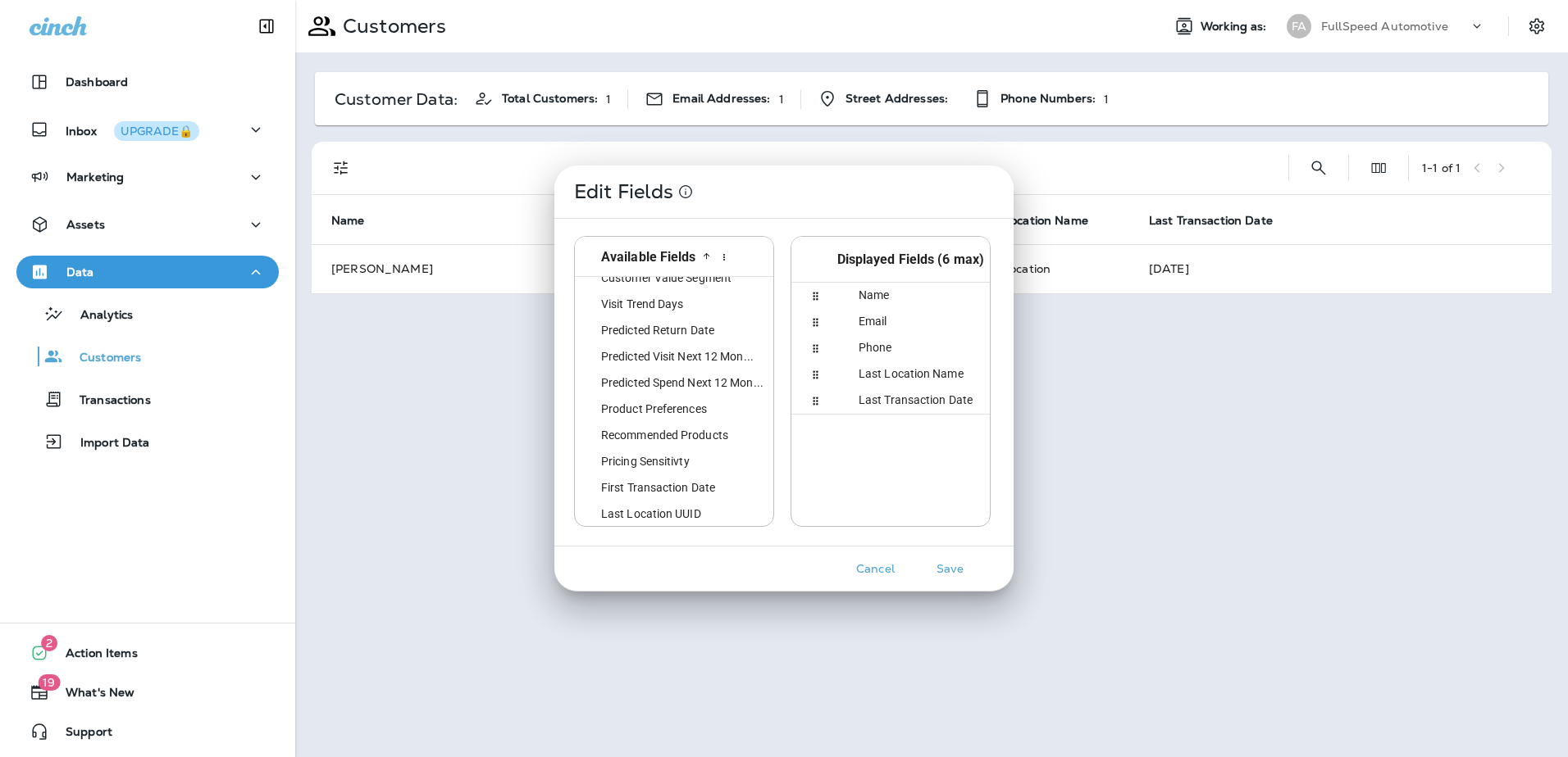
scroll to position [655, 0]
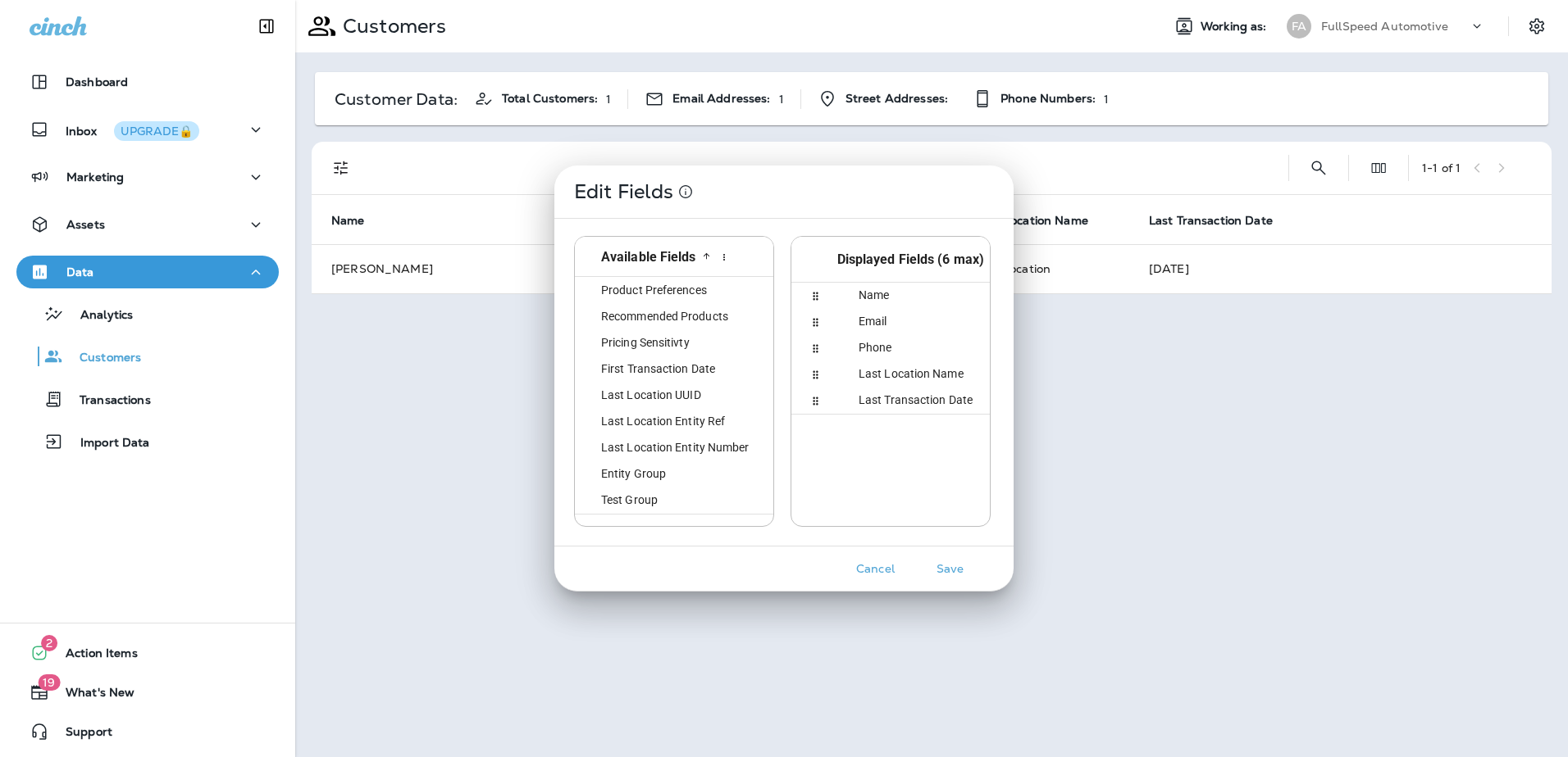
click at [881, 568] on button "Cancel" at bounding box center [875, 569] width 61 height 25
